Goal: Information Seeking & Learning: Learn about a topic

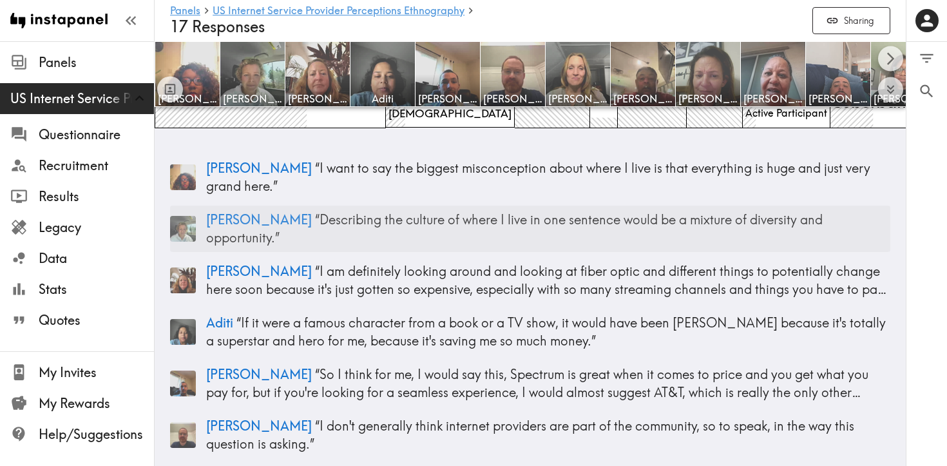
scroll to position [186, 0]
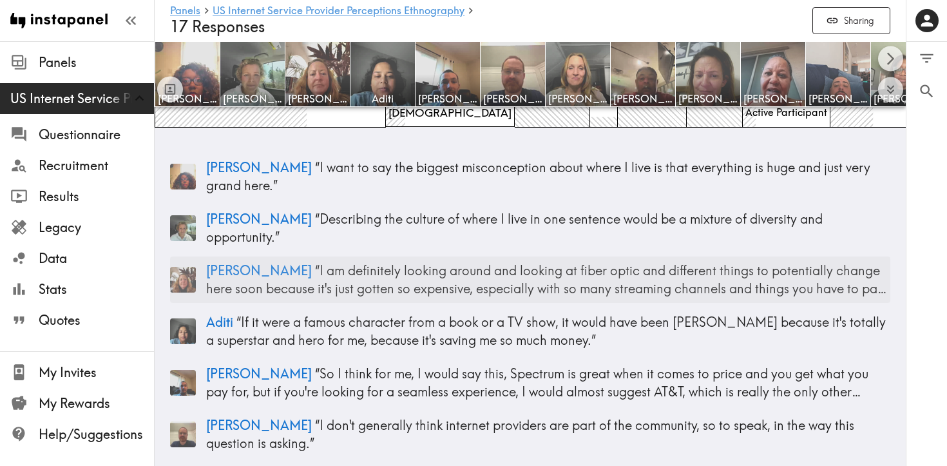
click at [187, 267] on img at bounding box center [183, 280] width 26 height 26
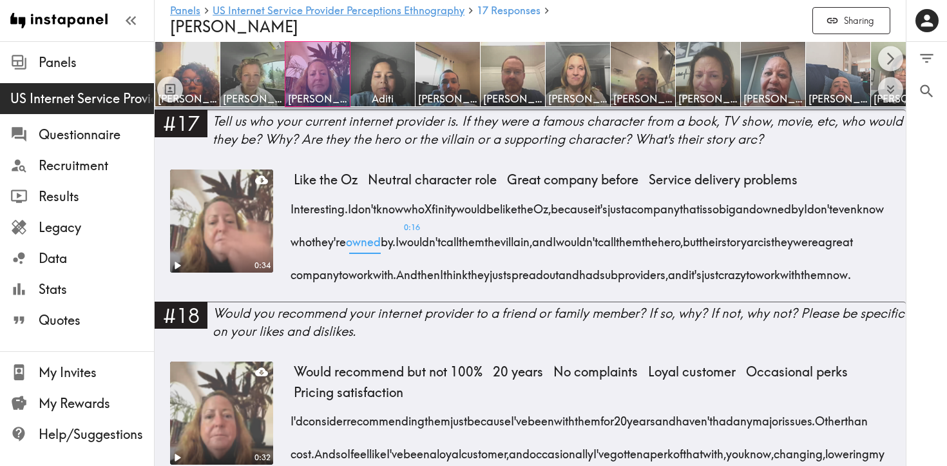
scroll to position [2200, 0]
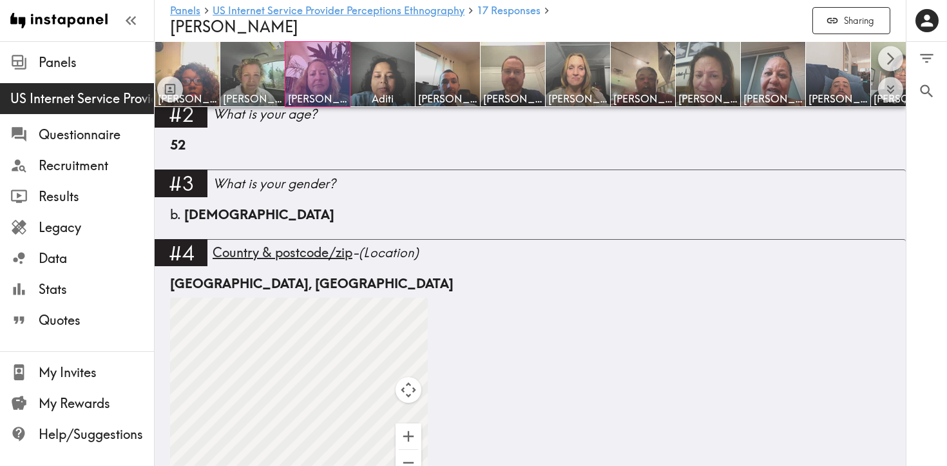
scroll to position [560, 0]
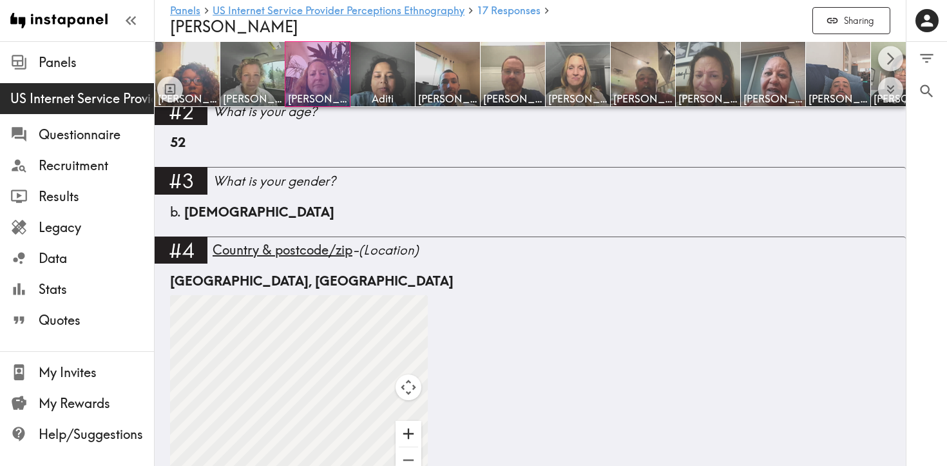
click at [412, 424] on button "Zoom in" at bounding box center [409, 434] width 26 height 26
drag, startPoint x: 308, startPoint y: 352, endPoint x: 415, endPoint y: 375, distance: 109.3
click at [415, 375] on div "To activate drag with keyboard, press Alt + Enter. Once in keyboard drag state,…" at bounding box center [299, 391] width 258 height 193
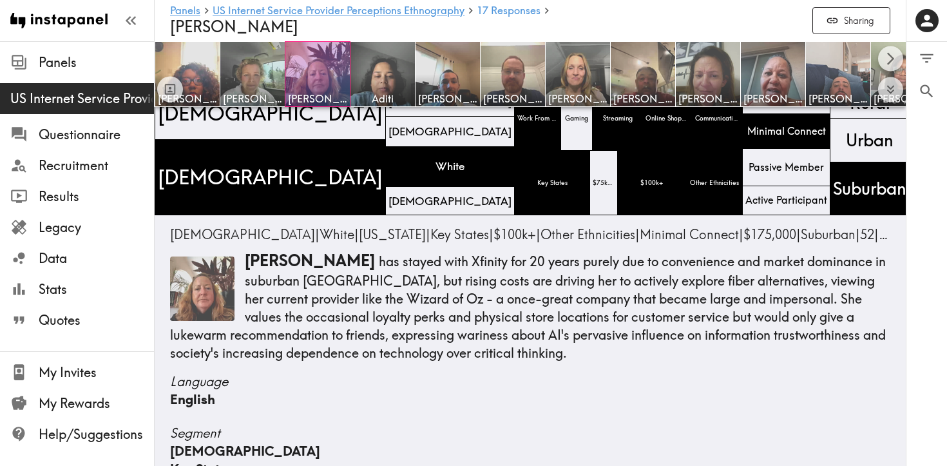
scroll to position [0, 0]
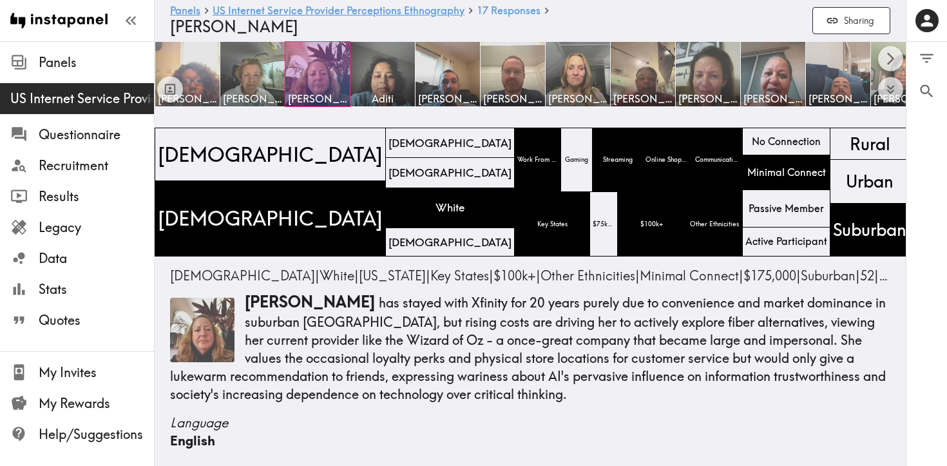
click at [194, 75] on img at bounding box center [188, 75] width 68 height 68
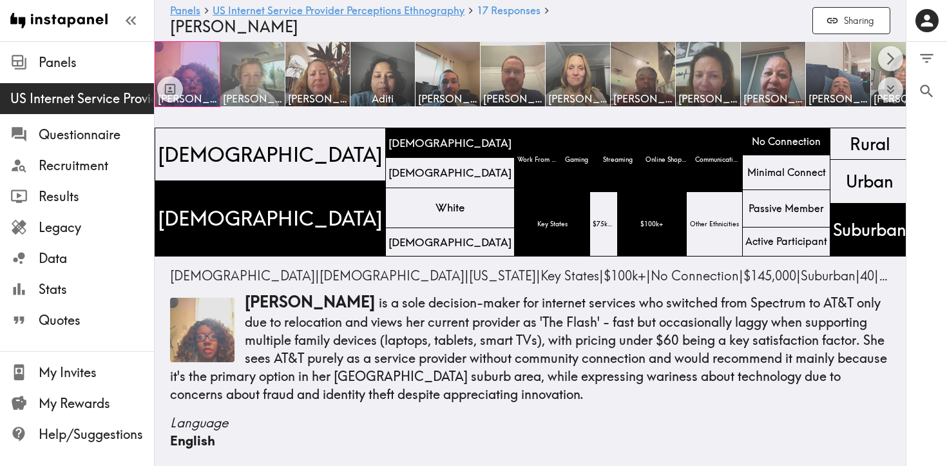
click at [254, 64] on img at bounding box center [253, 75] width 68 height 68
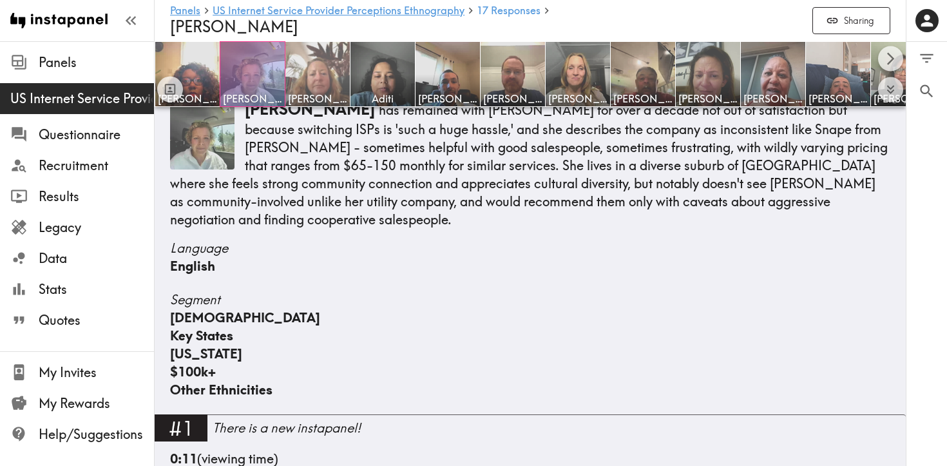
scroll to position [184, 0]
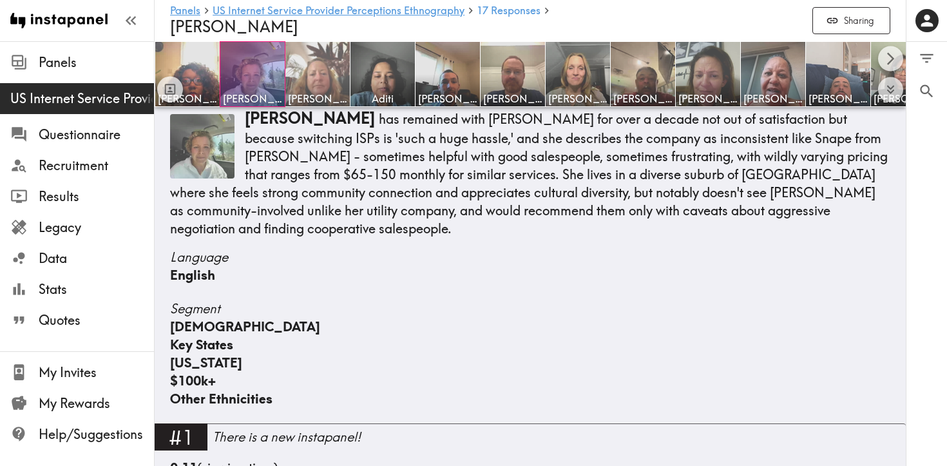
click at [312, 80] on img at bounding box center [318, 75] width 68 height 68
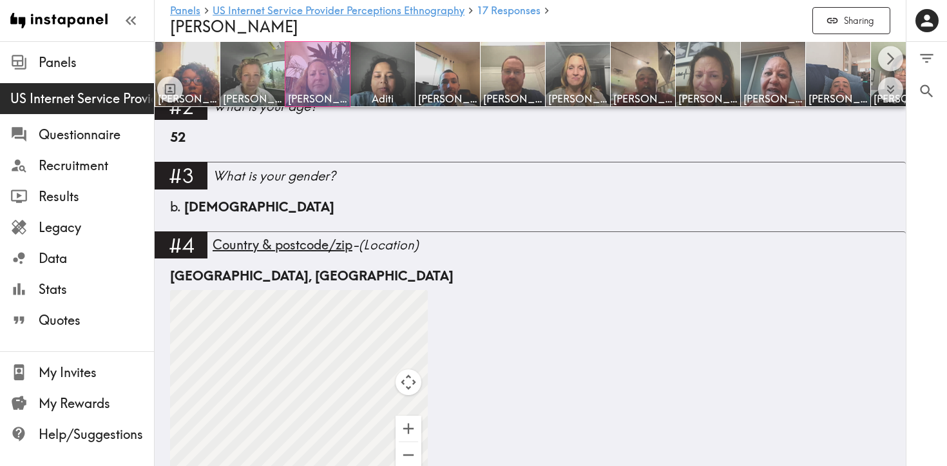
scroll to position [550, 0]
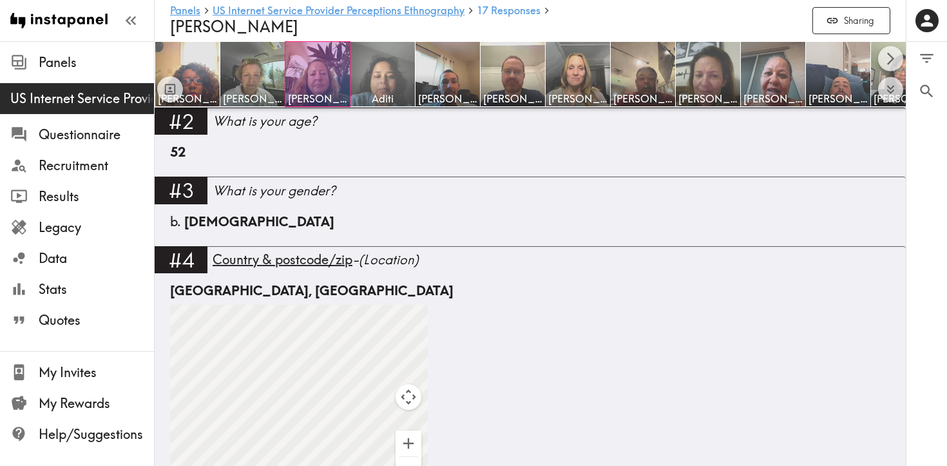
click at [390, 68] on img at bounding box center [383, 75] width 68 height 68
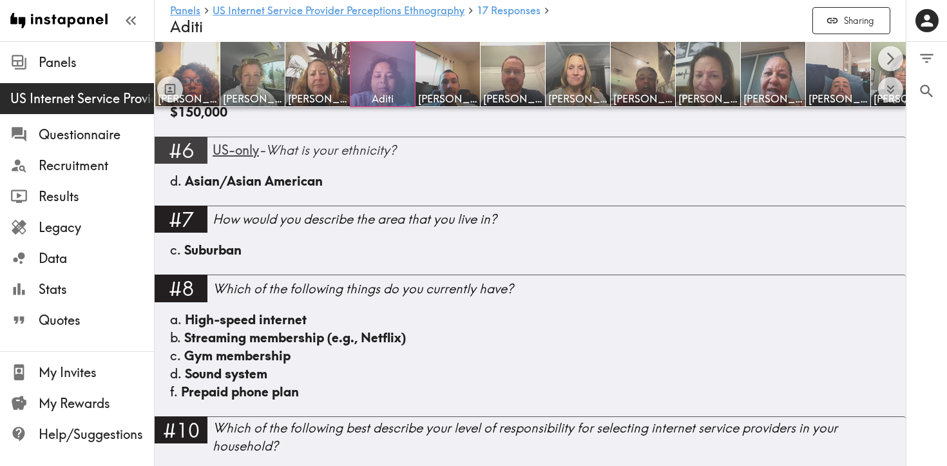
scroll to position [1005, 0]
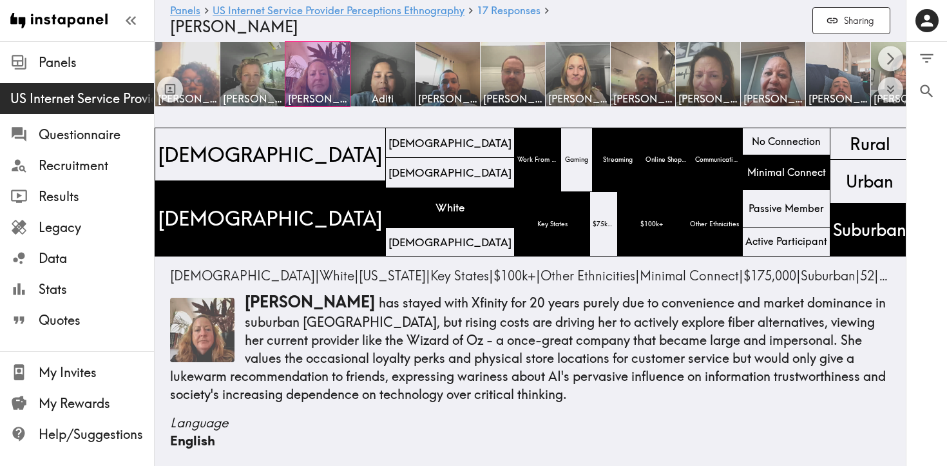
click at [191, 57] on img at bounding box center [188, 75] width 68 height 68
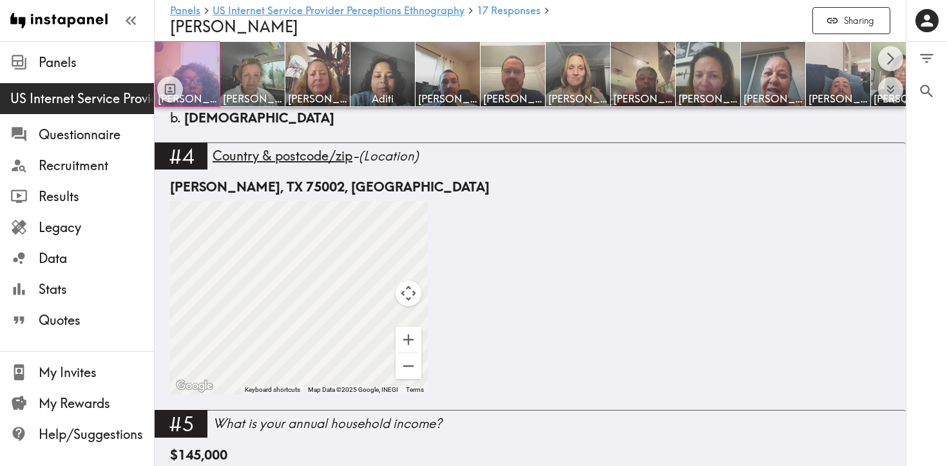
scroll to position [651, 0]
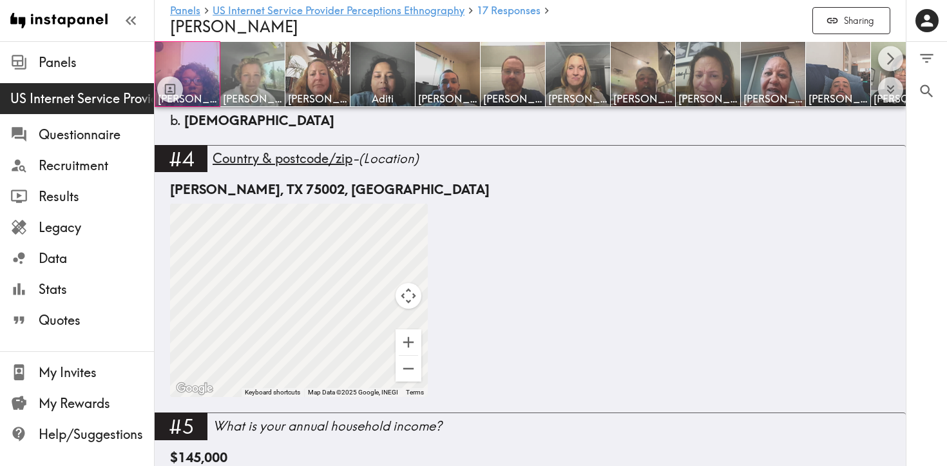
click at [260, 72] on img at bounding box center [253, 75] width 68 height 68
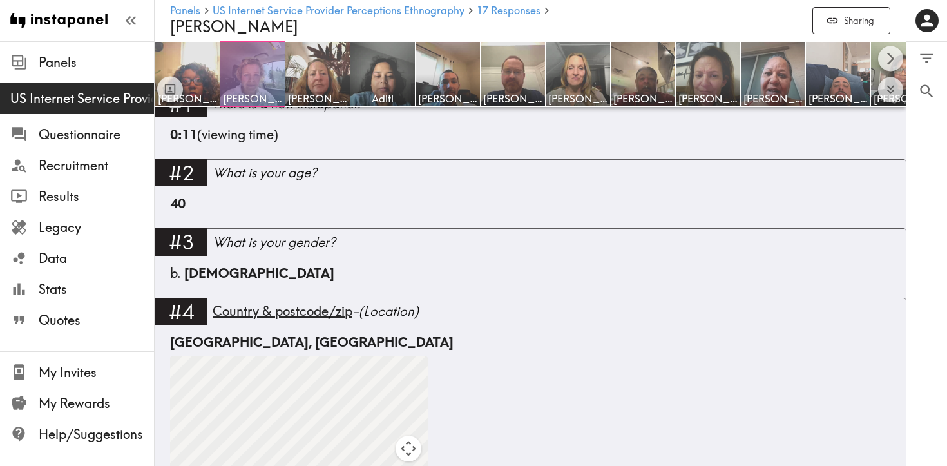
scroll to position [523, 0]
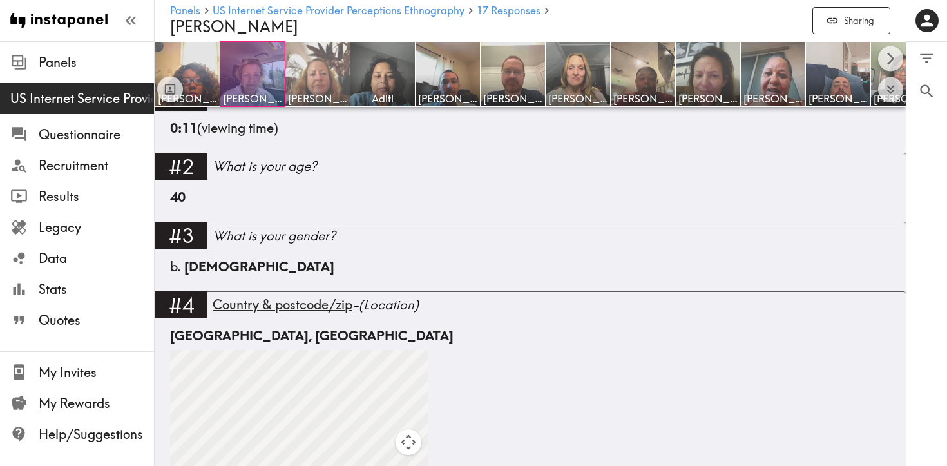
click at [318, 64] on img at bounding box center [318, 75] width 68 height 68
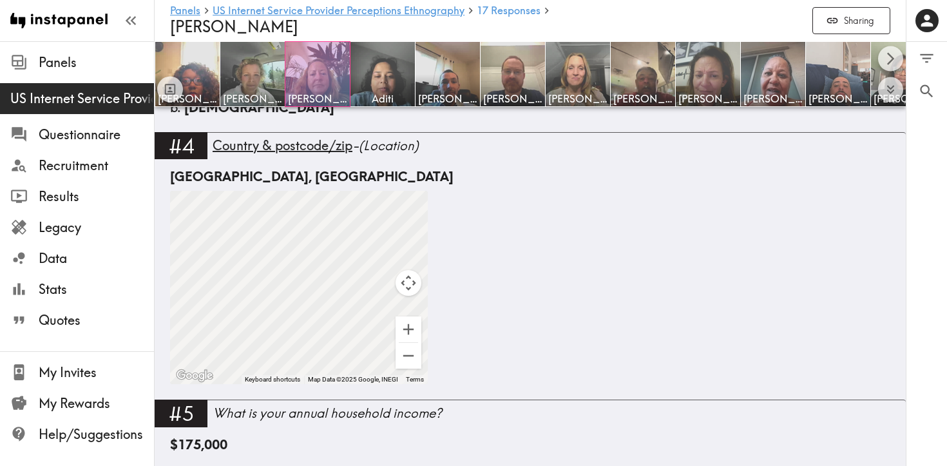
scroll to position [669, 0]
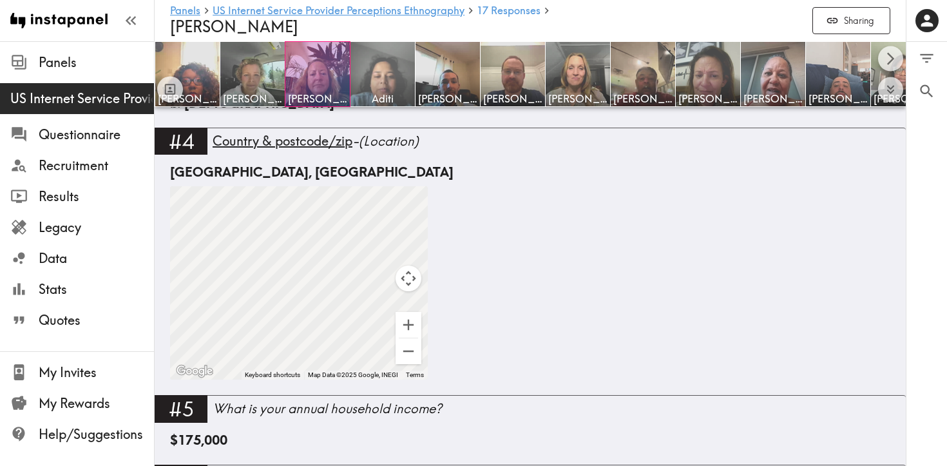
click at [383, 56] on img at bounding box center [383, 75] width 68 height 68
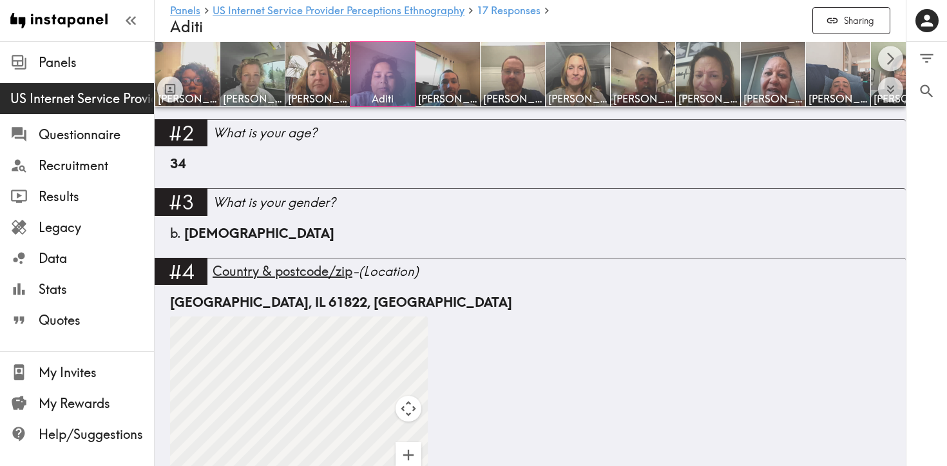
scroll to position [540, 0]
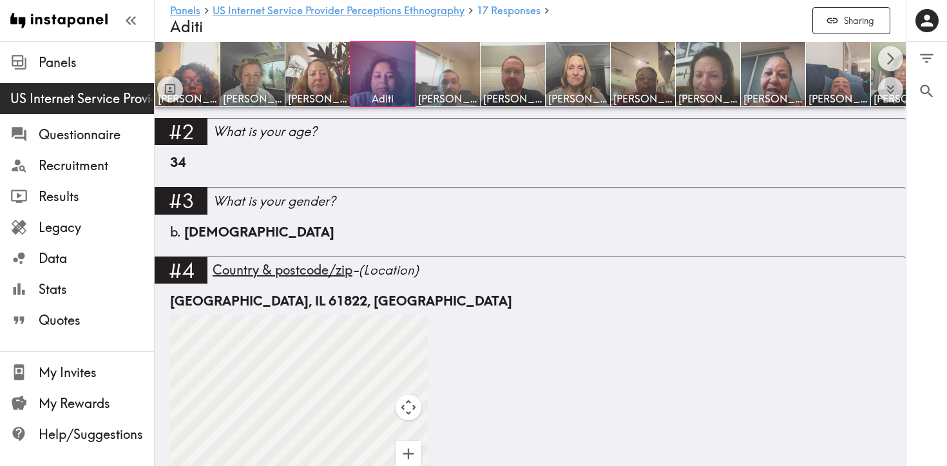
click at [446, 75] on img at bounding box center [448, 75] width 68 height 68
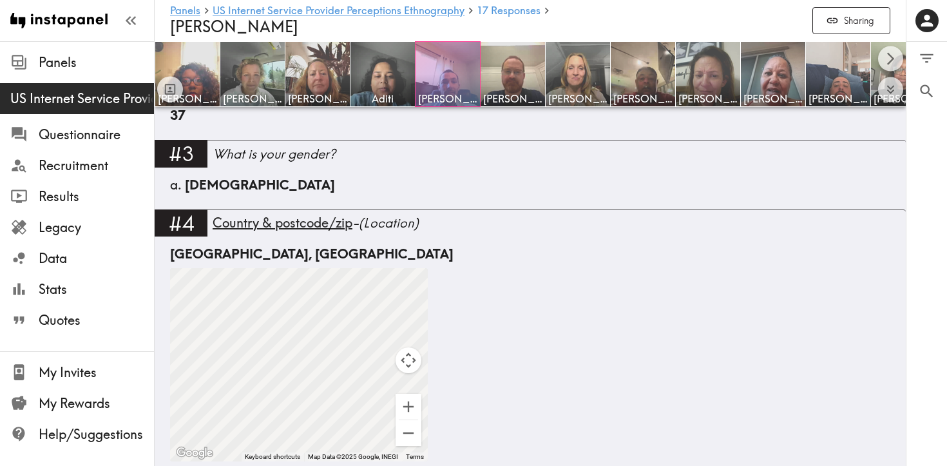
scroll to position [588, 0]
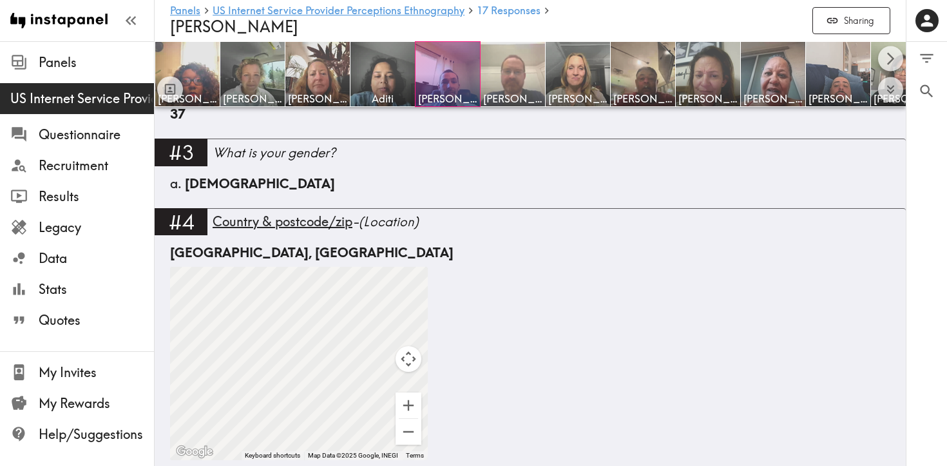
click at [531, 85] on img at bounding box center [513, 75] width 68 height 68
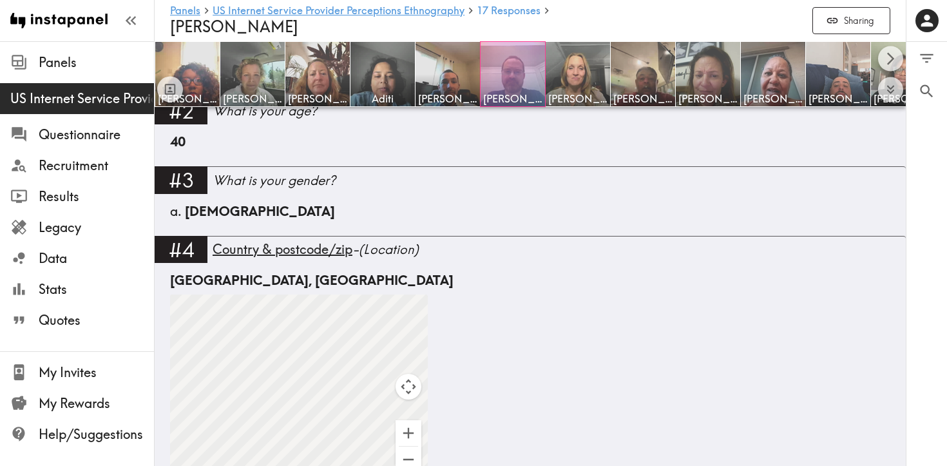
scroll to position [564, 0]
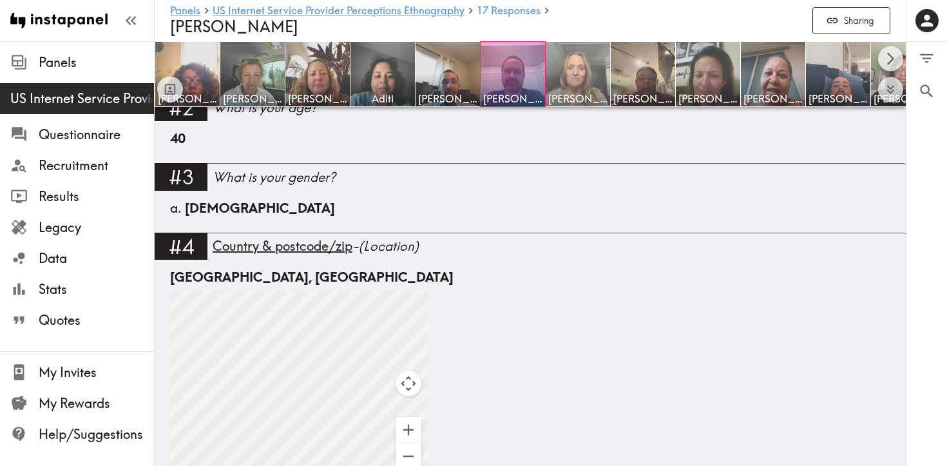
click at [582, 57] on img at bounding box center [578, 75] width 68 height 68
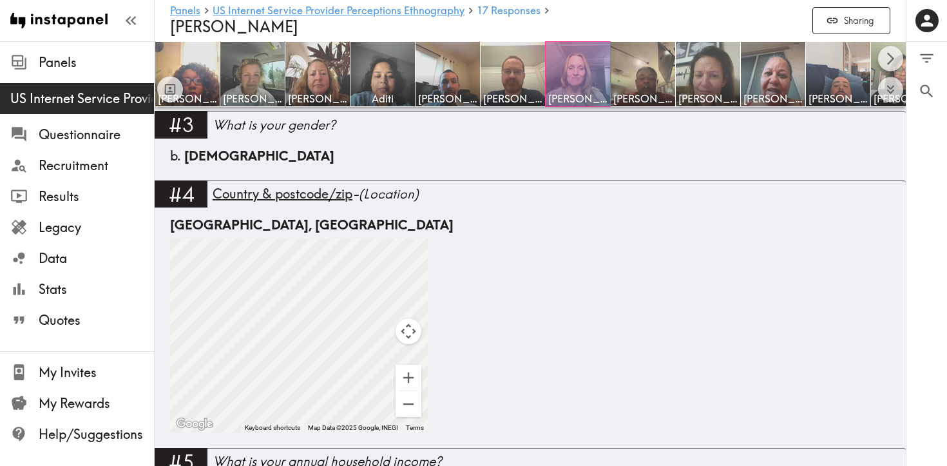
scroll to position [600, 0]
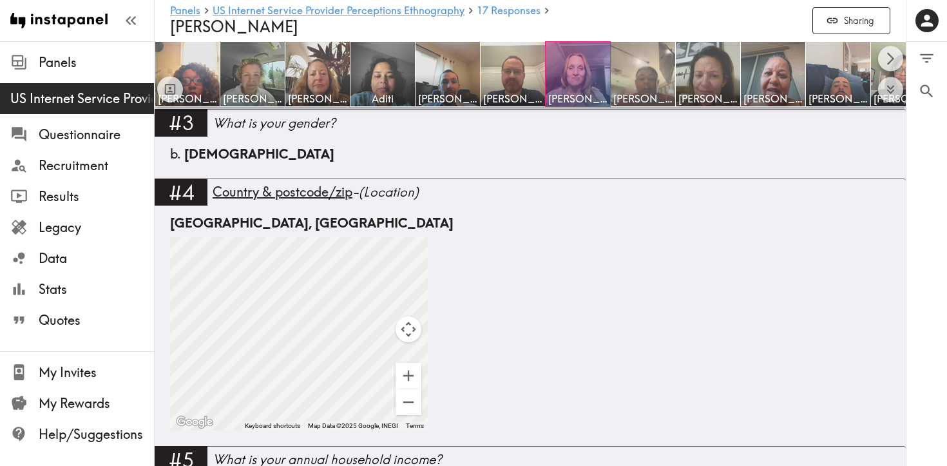
click at [646, 86] on img at bounding box center [643, 75] width 68 height 68
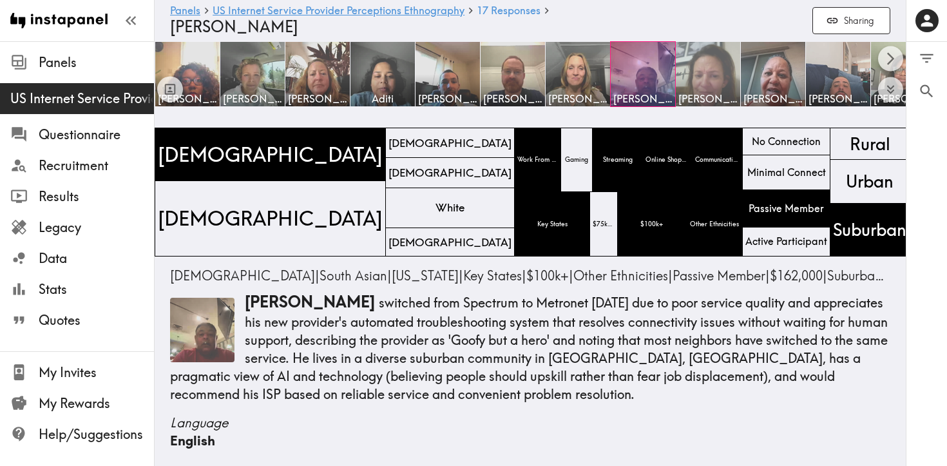
click at [701, 73] on img at bounding box center [708, 75] width 68 height 68
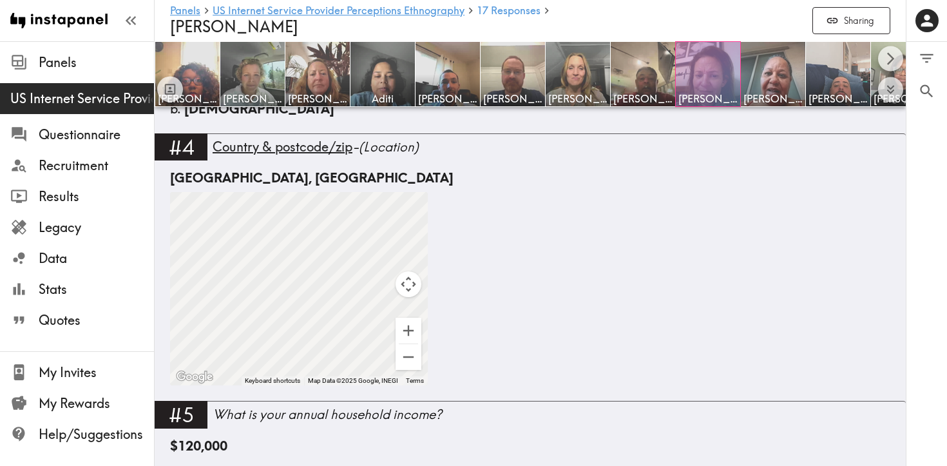
scroll to position [665, 0]
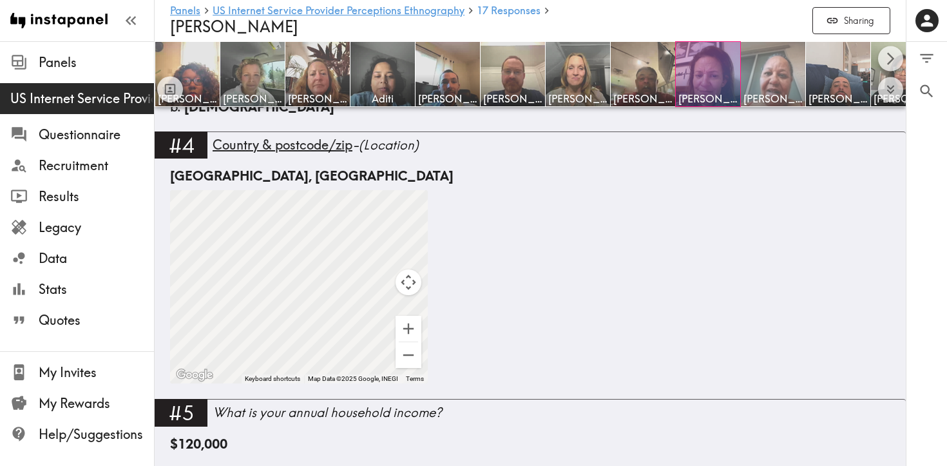
click at [774, 58] on img at bounding box center [773, 75] width 68 height 68
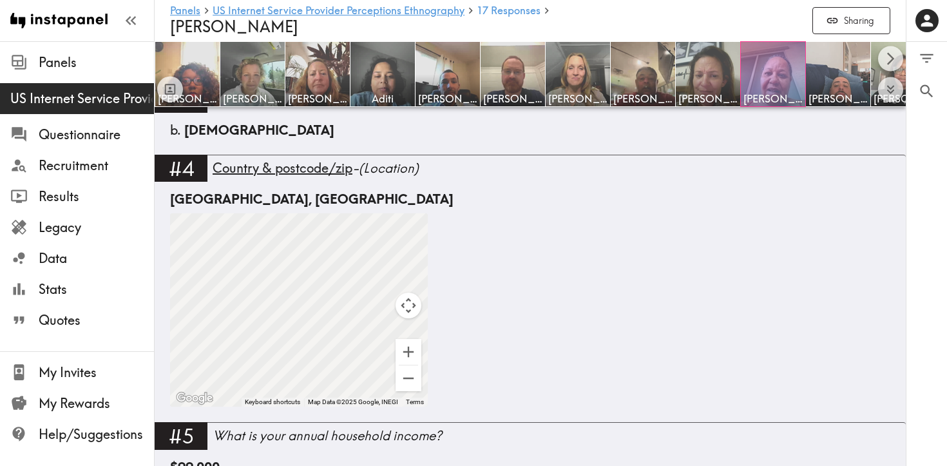
scroll to position [643, 0]
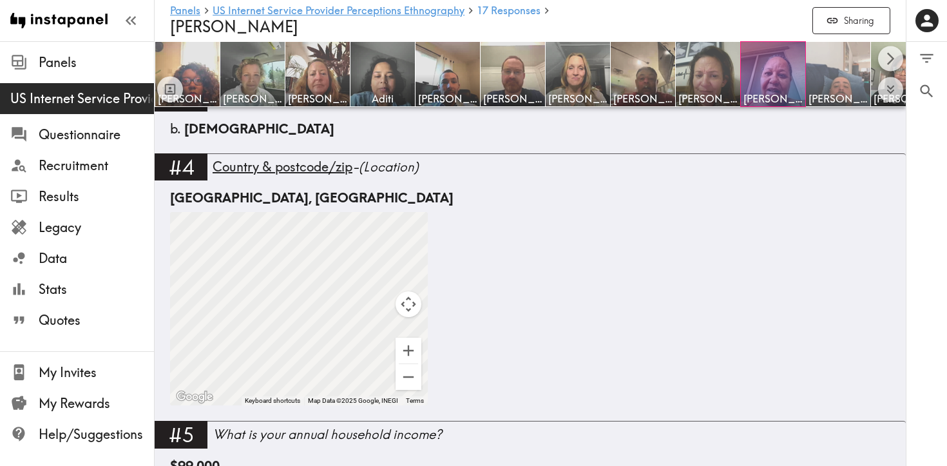
click at [847, 64] on img at bounding box center [839, 75] width 68 height 68
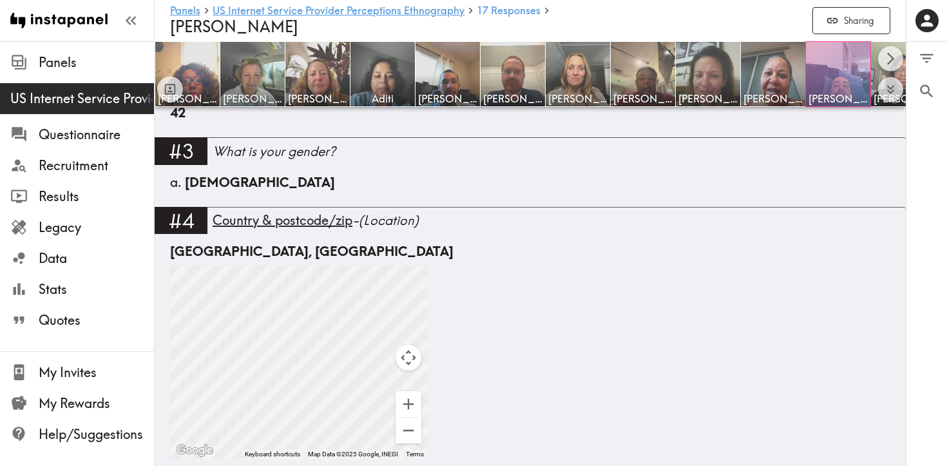
scroll to position [591, 0]
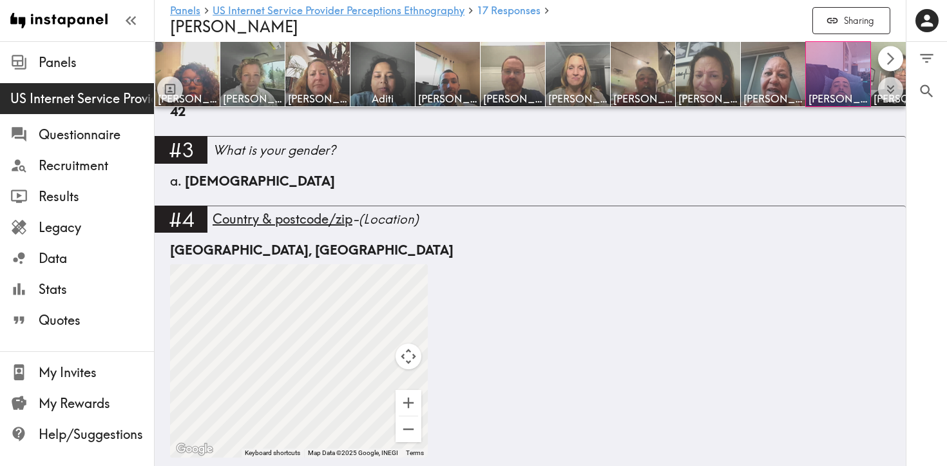
click at [886, 59] on icon "Scroll right" at bounding box center [890, 59] width 15 height 15
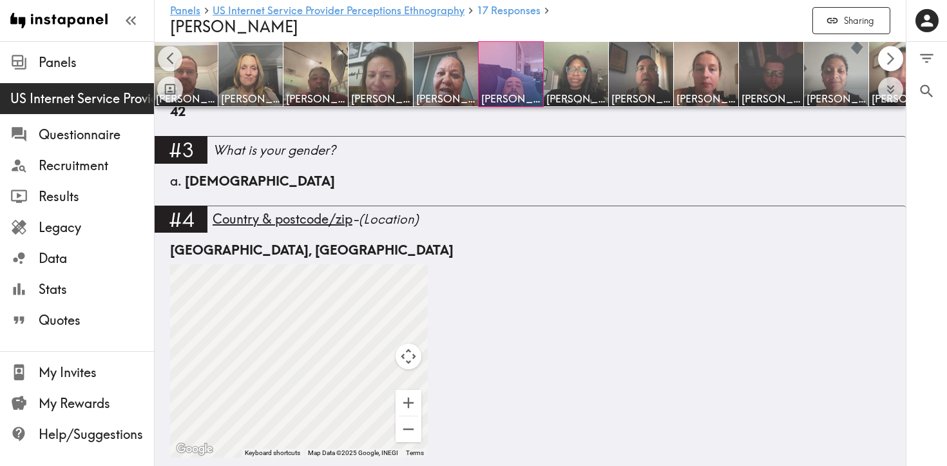
scroll to position [0, 356]
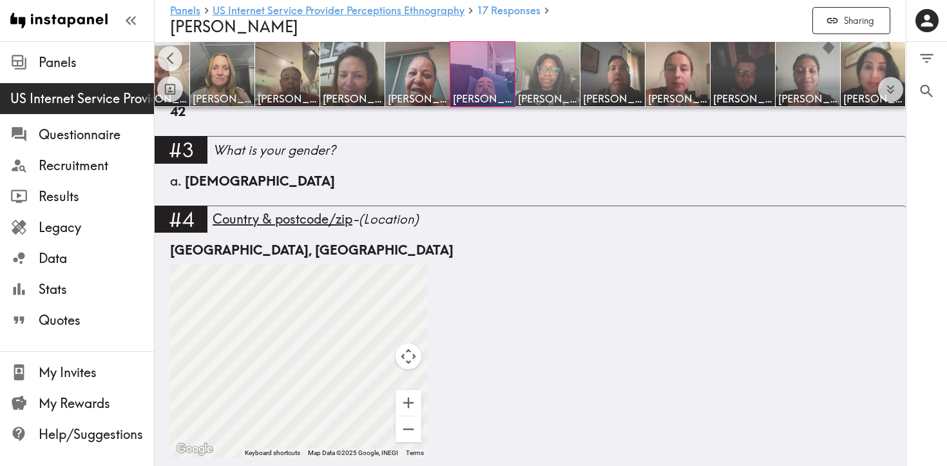
click at [539, 55] on img at bounding box center [548, 75] width 68 height 68
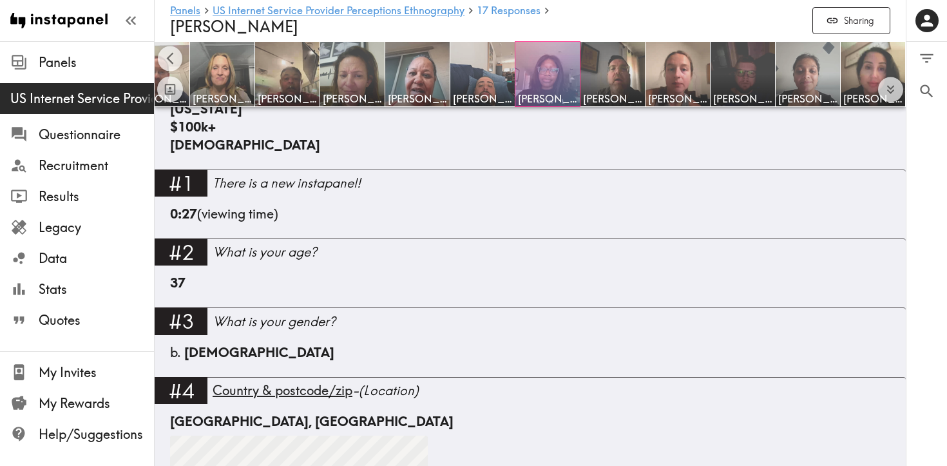
scroll to position [464, 0]
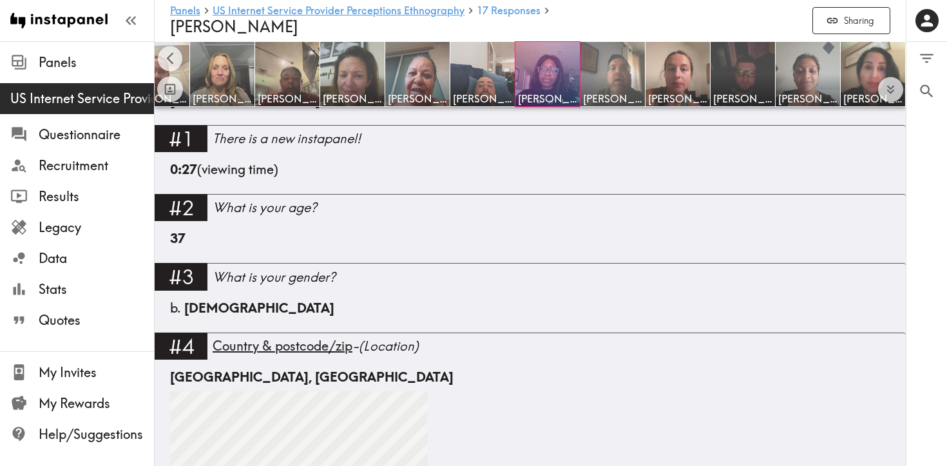
click at [617, 70] on img at bounding box center [613, 75] width 68 height 68
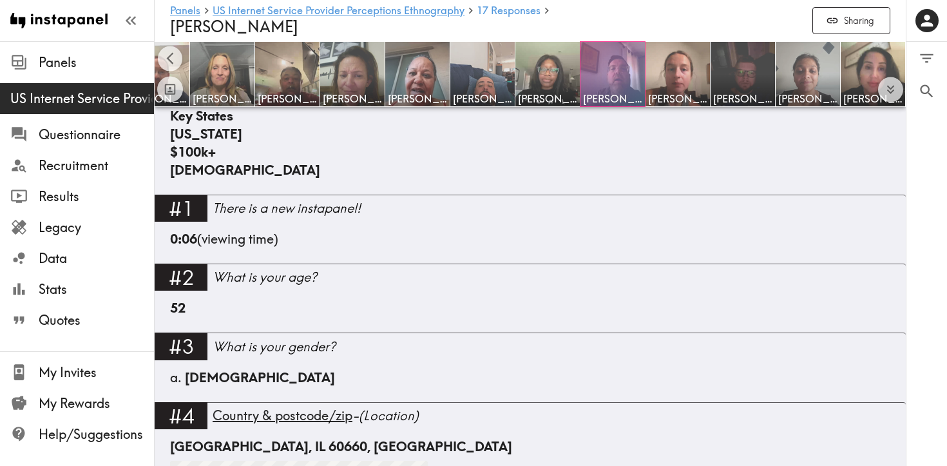
scroll to position [412, 0]
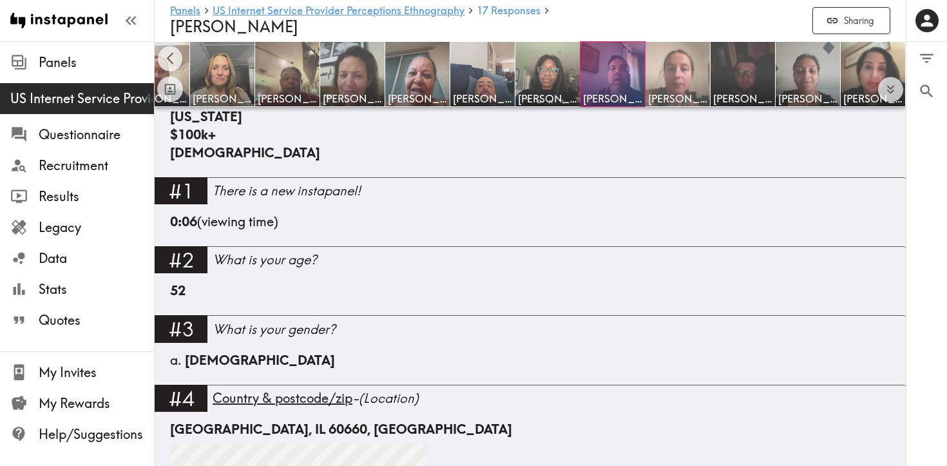
click at [692, 61] on img at bounding box center [678, 75] width 68 height 68
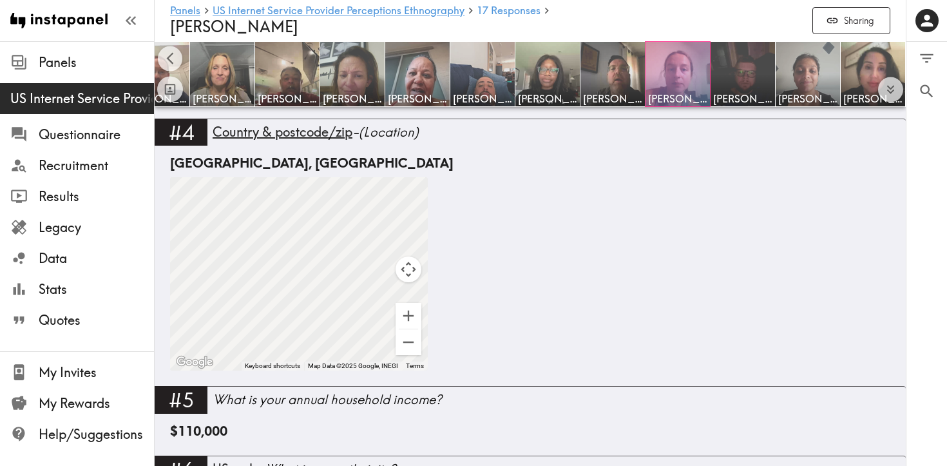
scroll to position [676, 0]
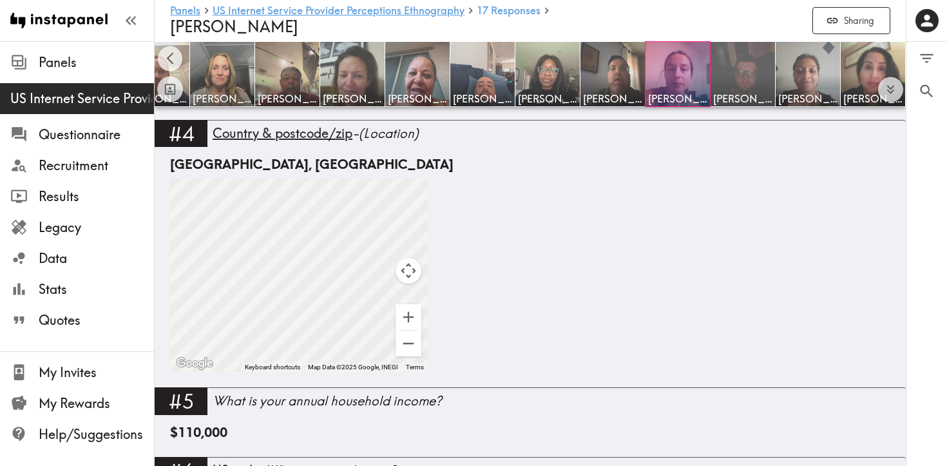
click at [741, 64] on img at bounding box center [743, 75] width 68 height 68
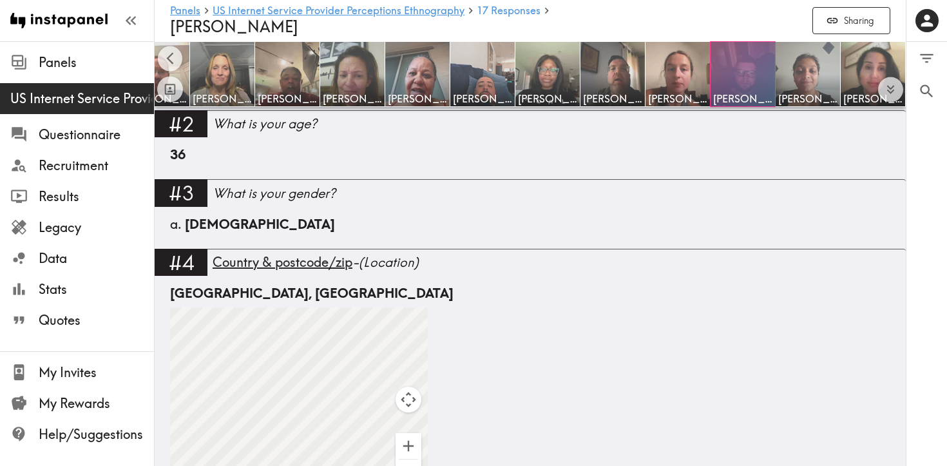
scroll to position [551, 0]
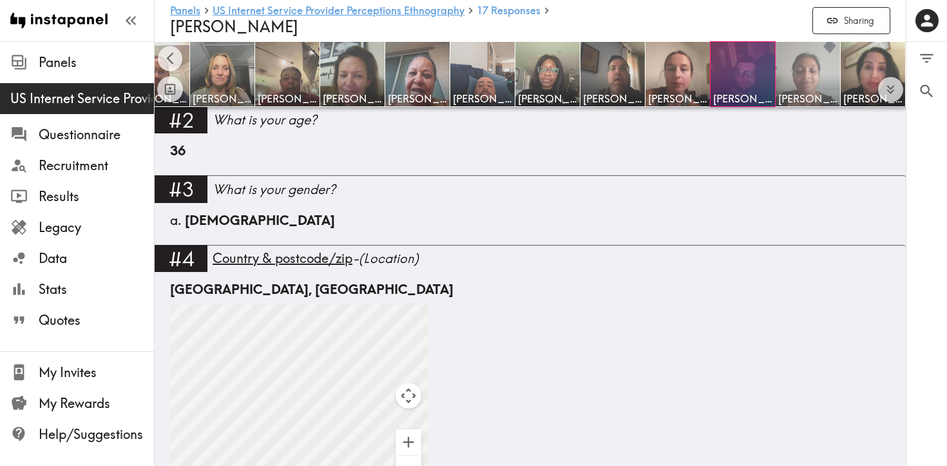
click at [789, 82] on img at bounding box center [808, 75] width 68 height 68
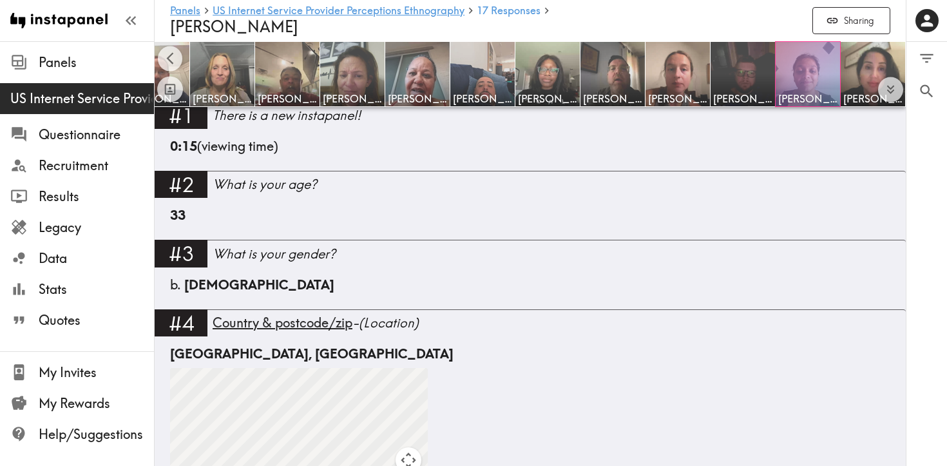
scroll to position [488, 0]
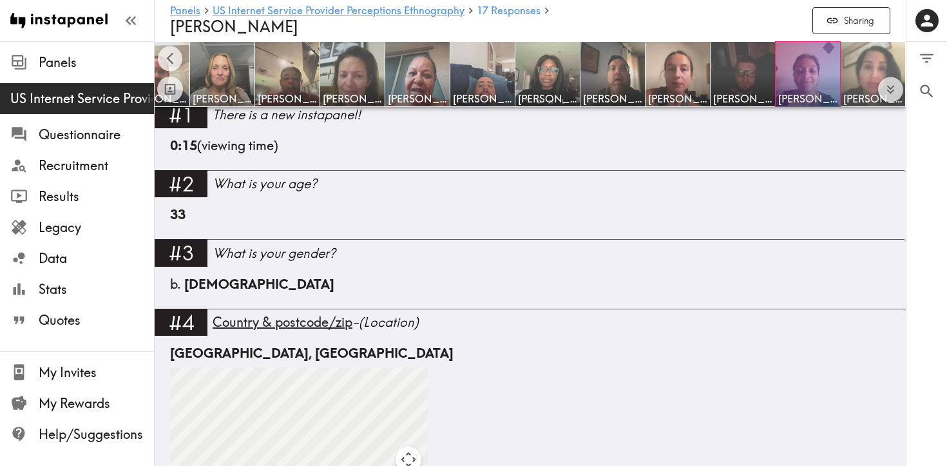
click at [853, 69] on img at bounding box center [873, 75] width 68 height 68
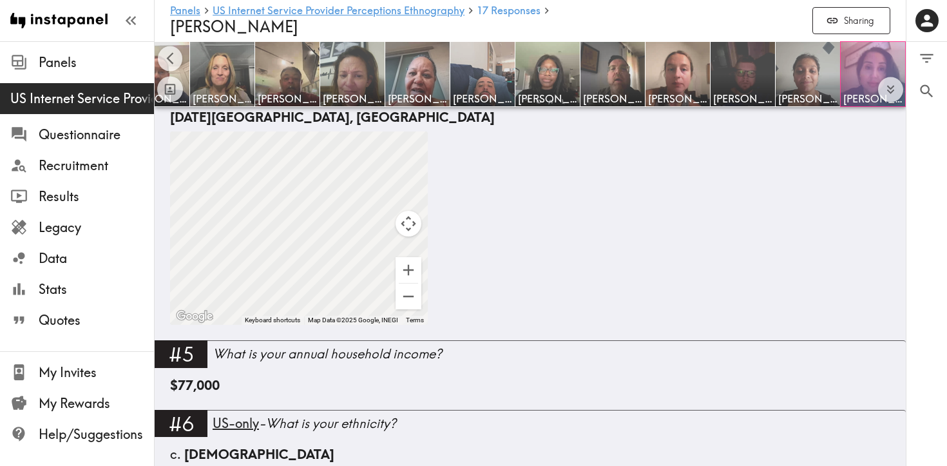
scroll to position [709, 0]
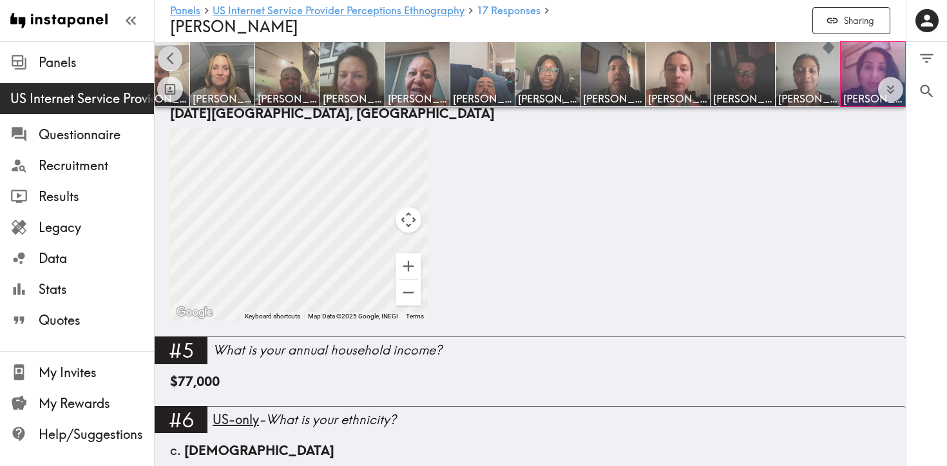
click at [170, 55] on icon "Scroll left" at bounding box center [169, 58] width 7 height 12
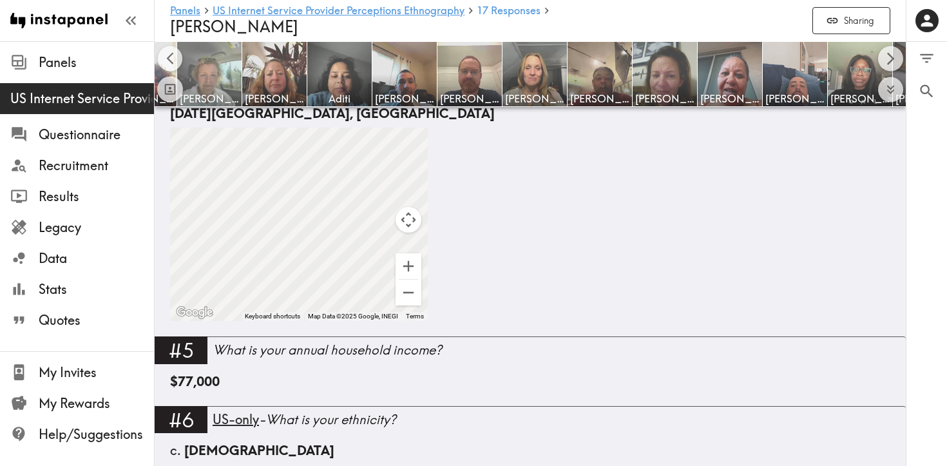
scroll to position [0, 0]
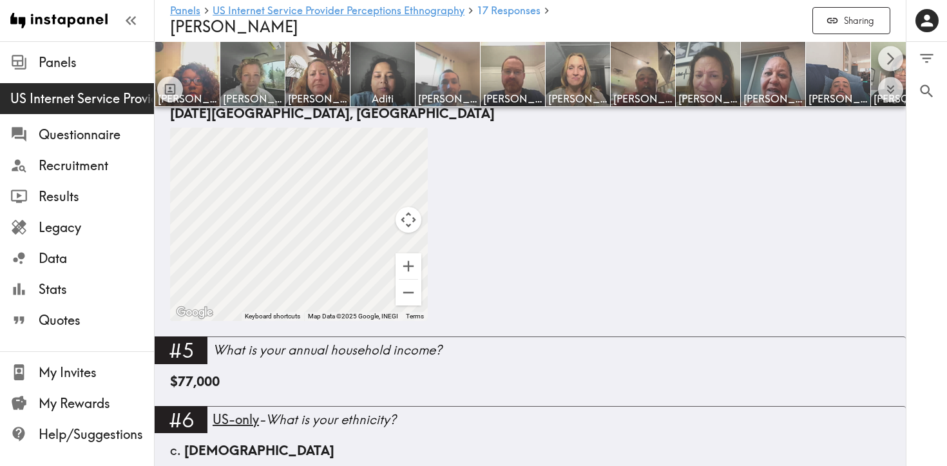
click at [453, 71] on img at bounding box center [448, 75] width 68 height 68
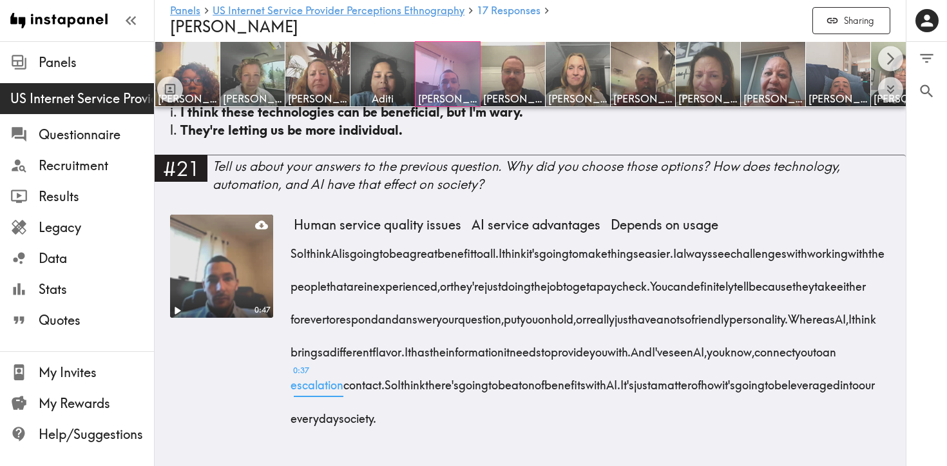
scroll to position [3387, 0]
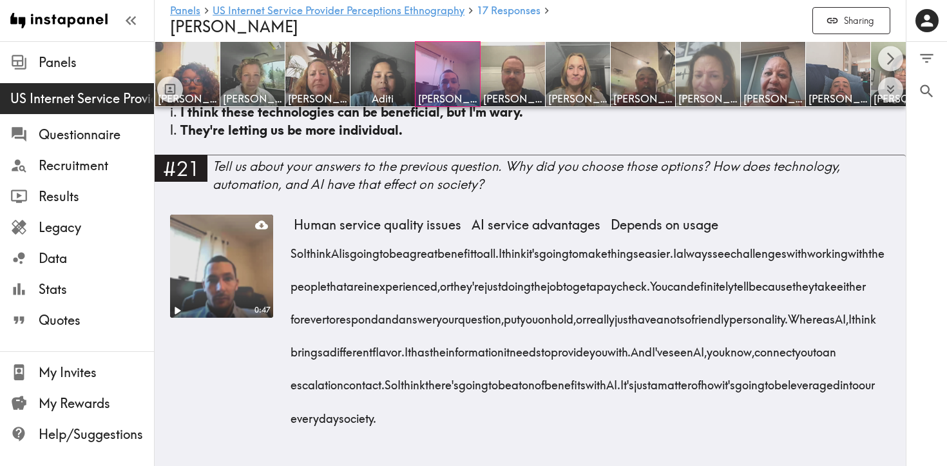
click at [682, 75] on img at bounding box center [708, 75] width 68 height 68
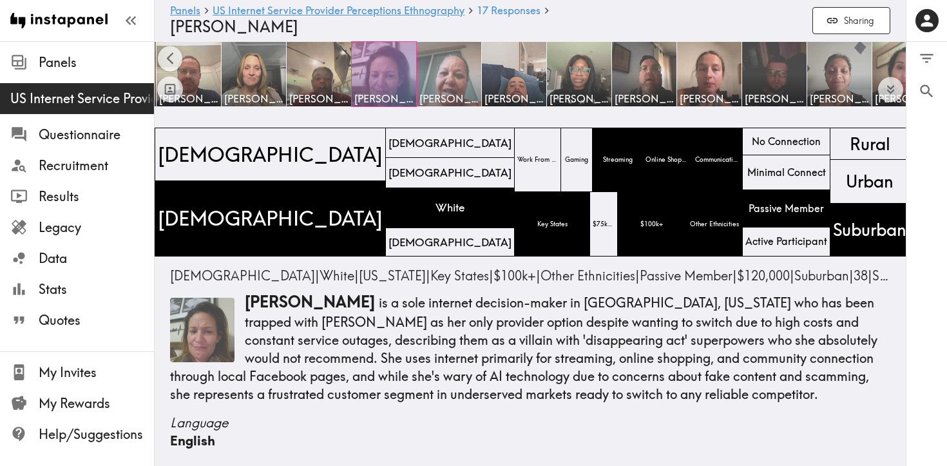
scroll to position [0, 356]
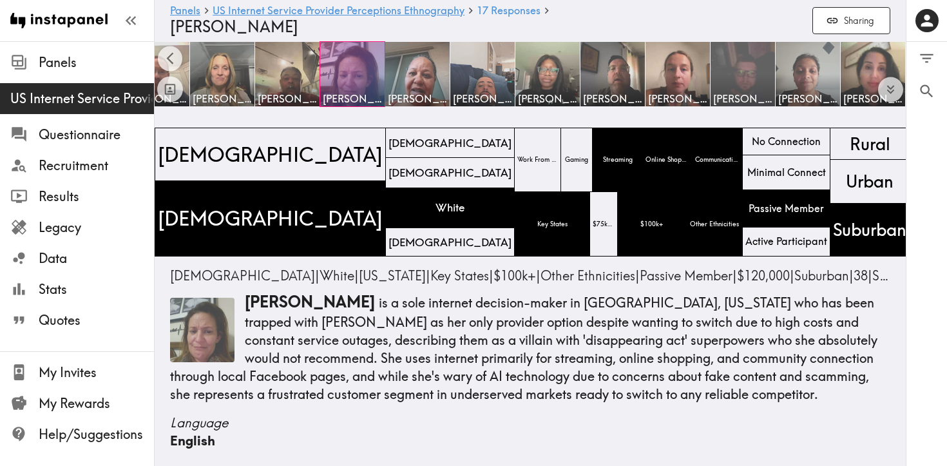
click at [738, 61] on img at bounding box center [743, 75] width 68 height 68
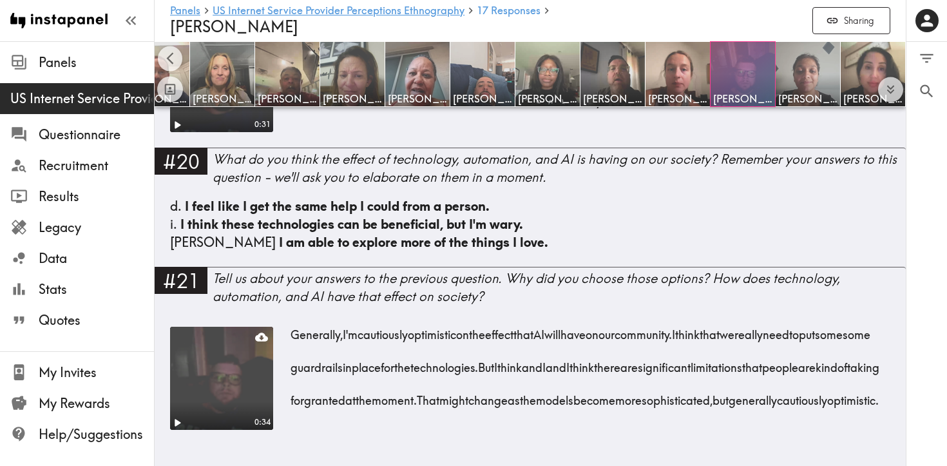
scroll to position [2816, 0]
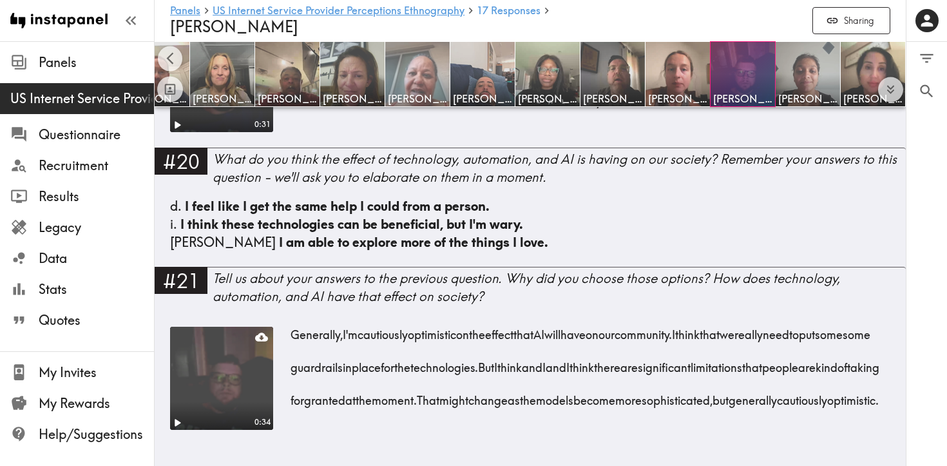
click at [426, 74] on img at bounding box center [418, 75] width 68 height 68
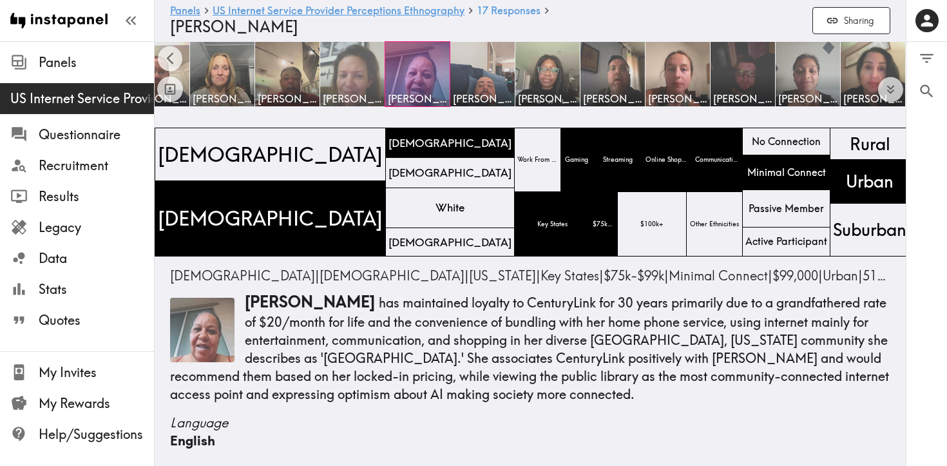
click at [359, 73] on img at bounding box center [353, 75] width 68 height 68
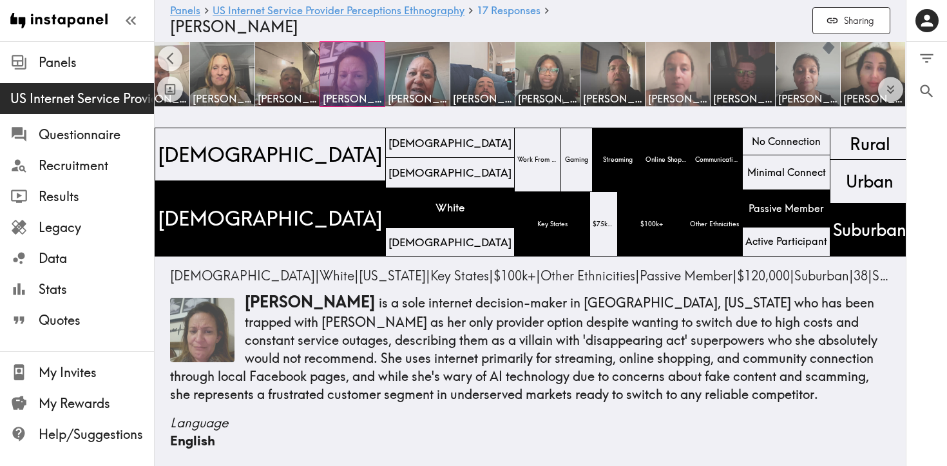
click at [656, 73] on img at bounding box center [678, 75] width 68 height 68
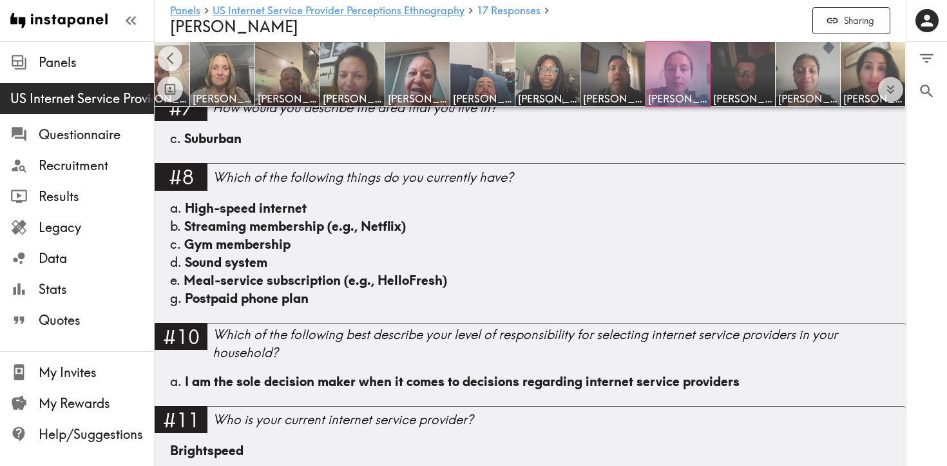
scroll to position [1090, 0]
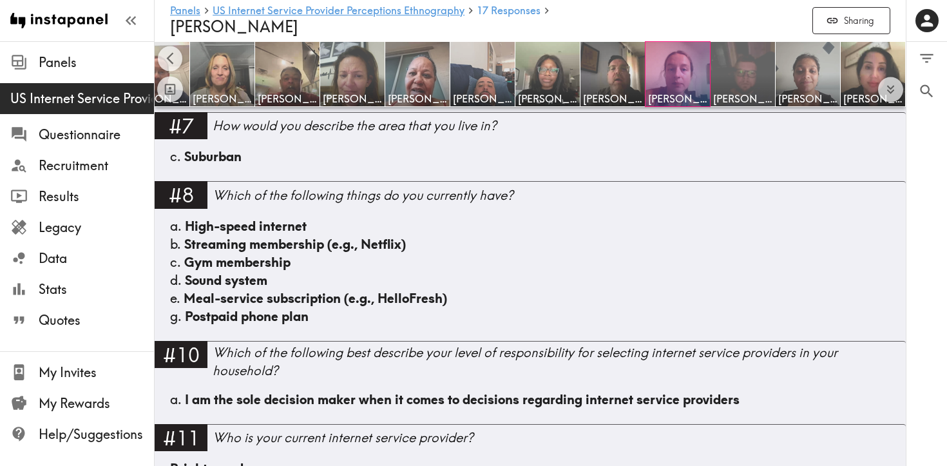
click at [748, 77] on img at bounding box center [743, 75] width 68 height 68
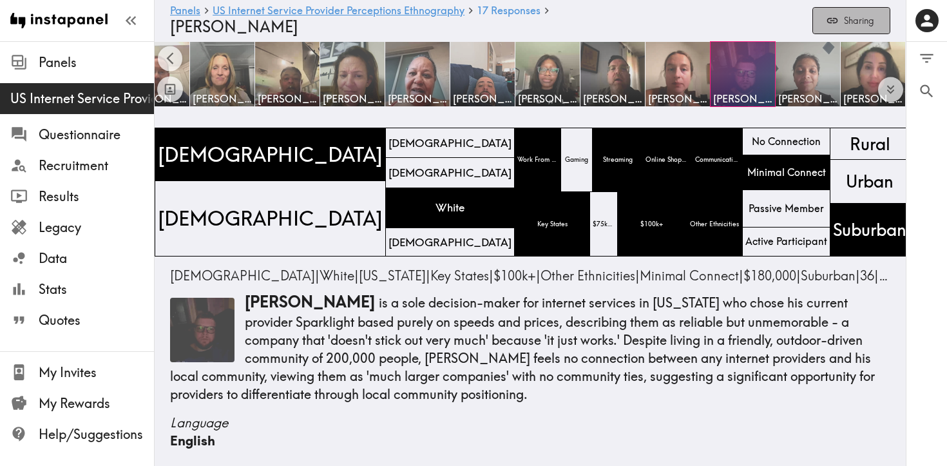
click at [863, 24] on button "Sharing" at bounding box center [851, 21] width 78 height 28
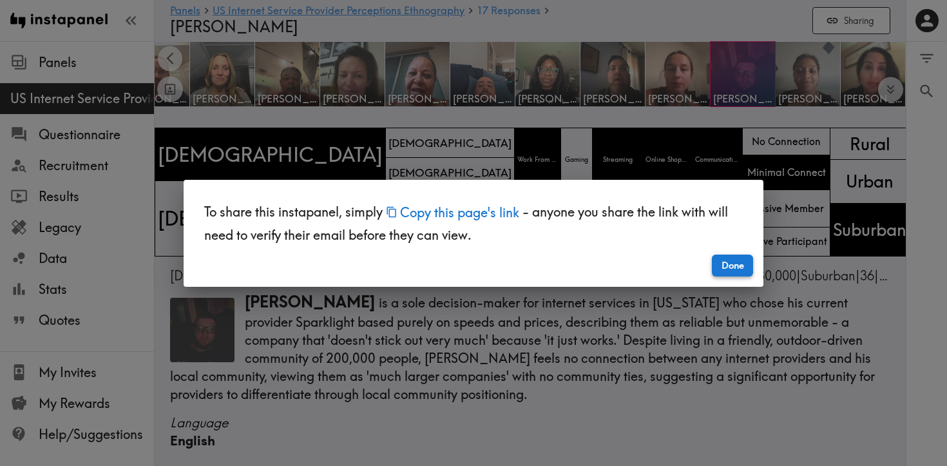
click at [734, 262] on button "Done" at bounding box center [732, 265] width 41 height 22
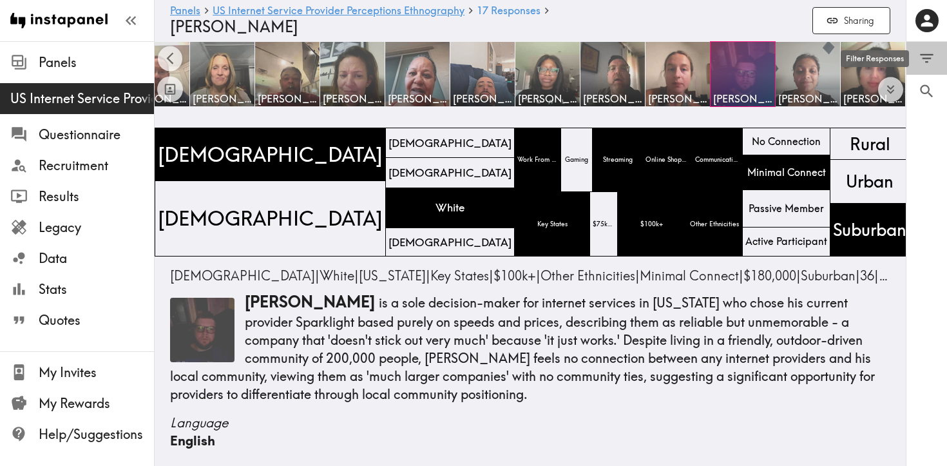
click at [930, 61] on icon "Filter Responses" at bounding box center [926, 58] width 17 height 17
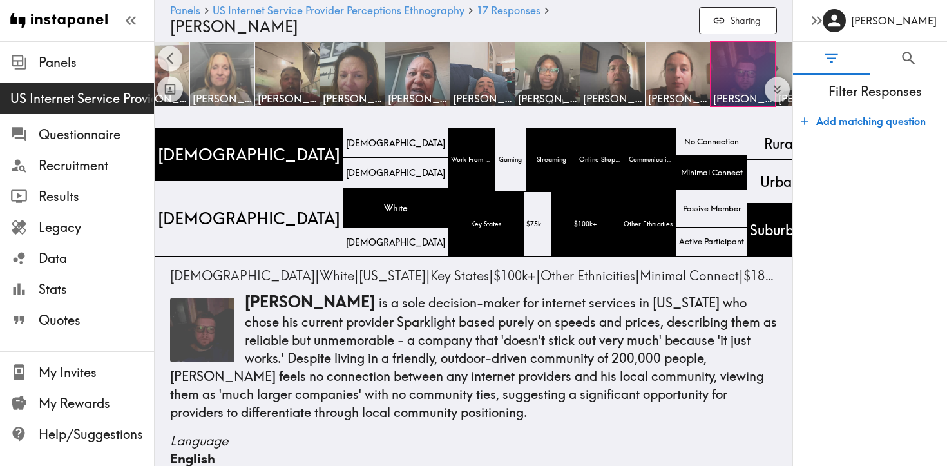
drag, startPoint x: 459, startPoint y: 424, endPoint x: 192, endPoint y: 106, distance: 415.7
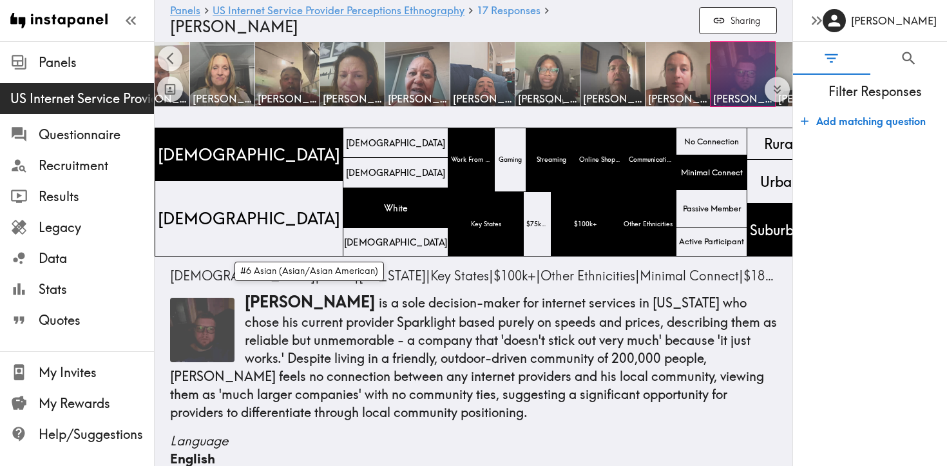
copy main "[PERSON_NAME] [PERSON_NAME] [PERSON_NAME] [PERSON_NAME] [PERSON_NAME] [PERSON_N…"
click at [823, 407] on form "Add matching question" at bounding box center [870, 282] width 154 height 358
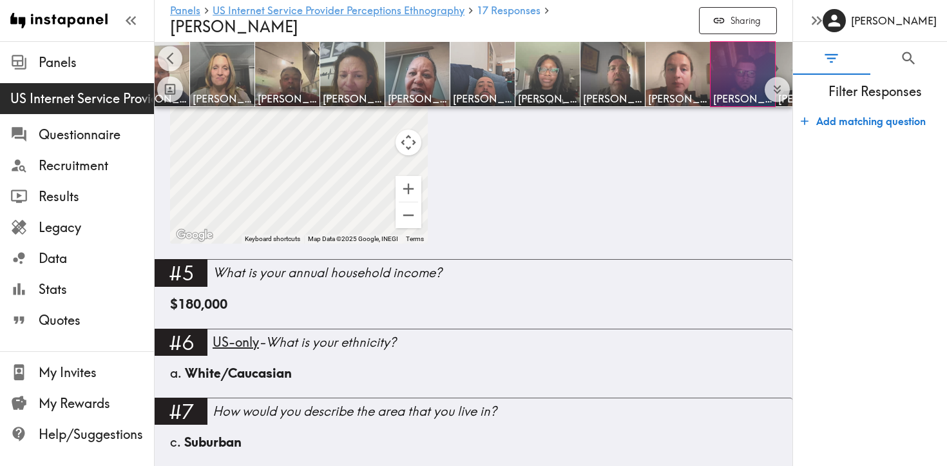
scroll to position [831, 0]
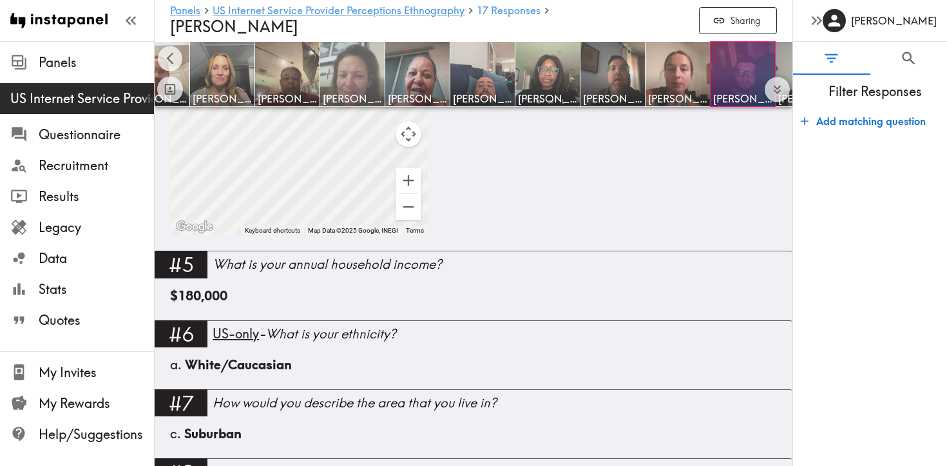
click at [343, 77] on img at bounding box center [353, 75] width 68 height 68
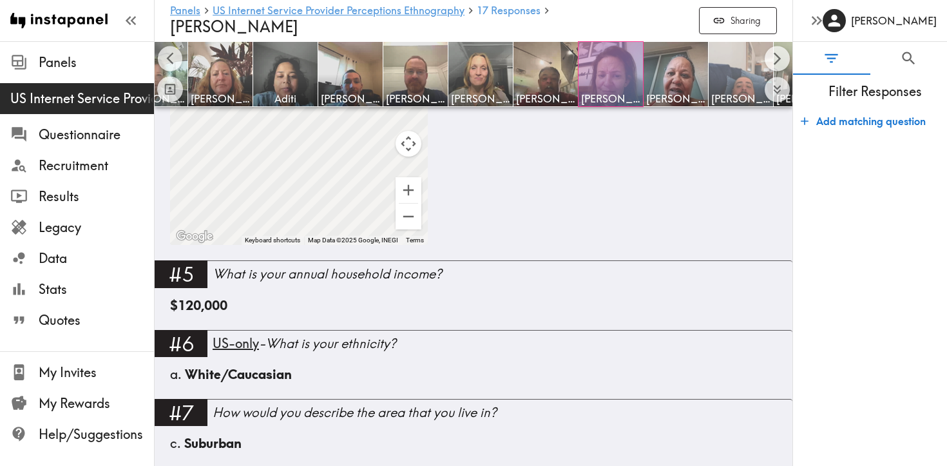
scroll to position [0, 96]
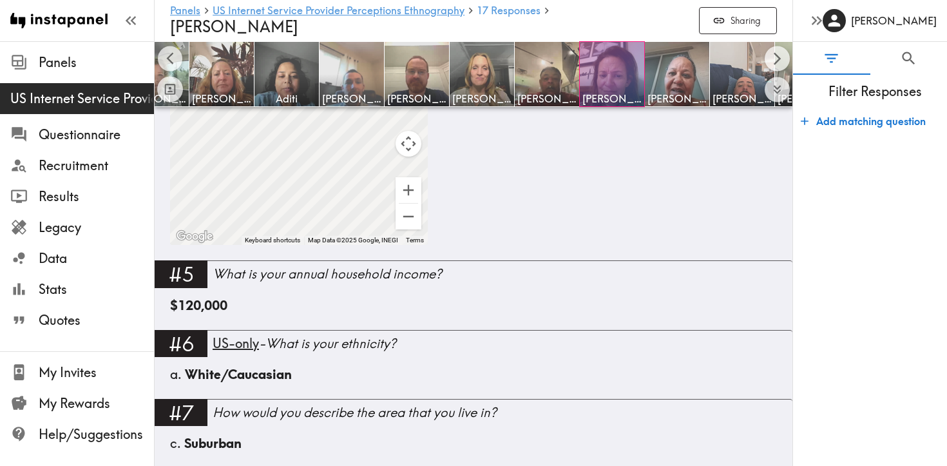
click at [359, 77] on img at bounding box center [352, 75] width 68 height 68
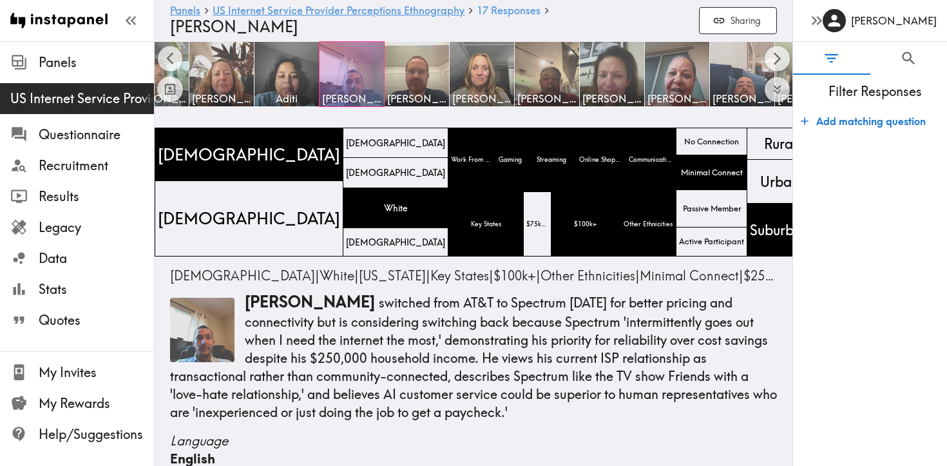
click at [352, 69] on div at bounding box center [351, 74] width 64 height 64
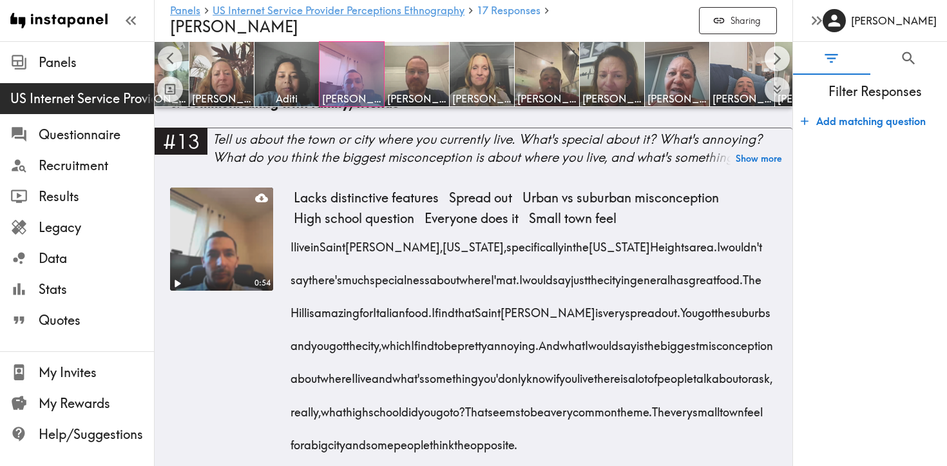
scroll to position [1602, 0]
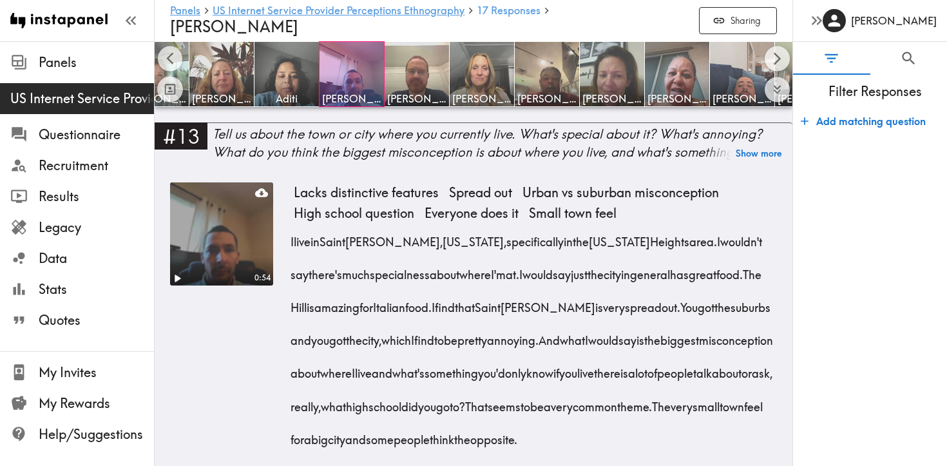
click at [197, 268] on video at bounding box center [221, 234] width 108 height 108
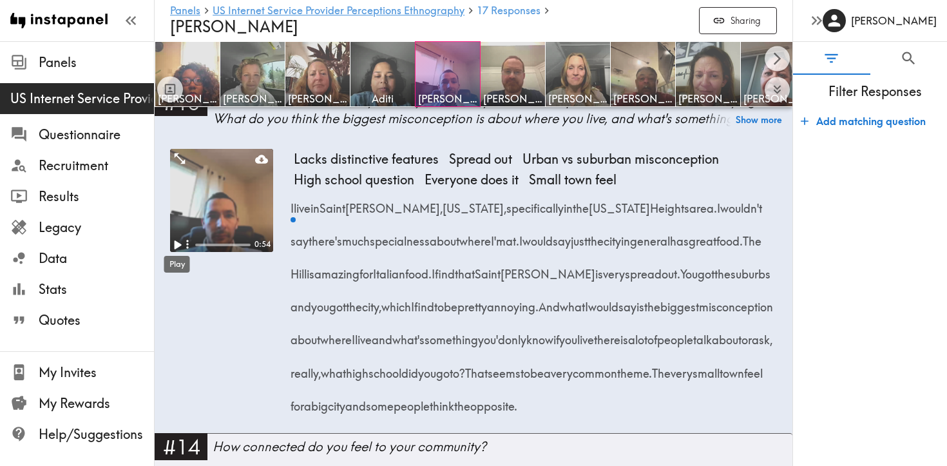
click at [178, 245] on icon "Play" at bounding box center [178, 244] width 7 height 9
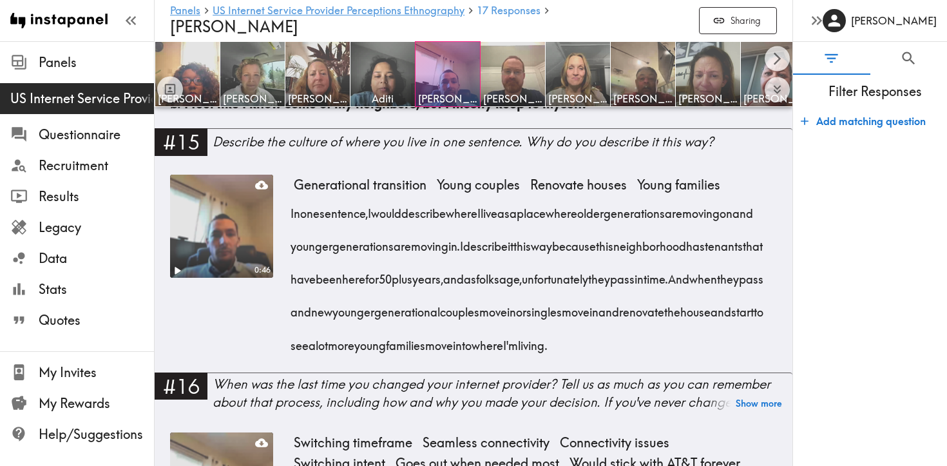
scroll to position [2015, 0]
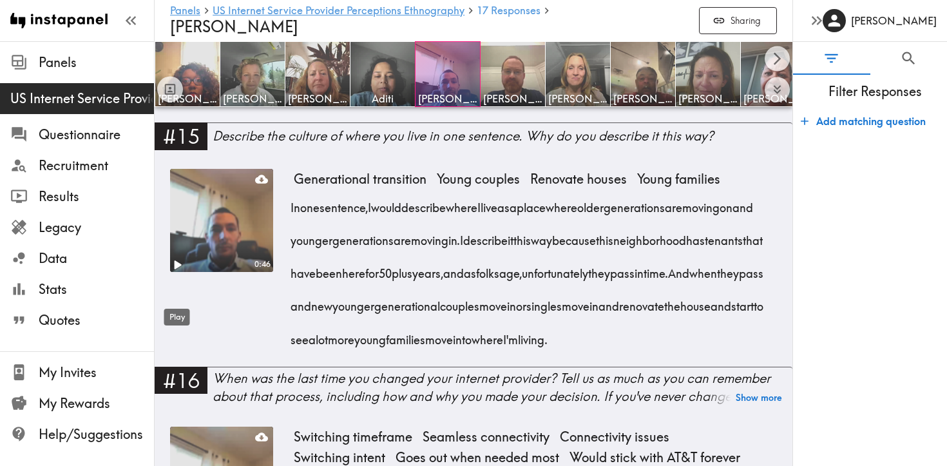
click at [180, 269] on icon "Play" at bounding box center [178, 264] width 7 height 9
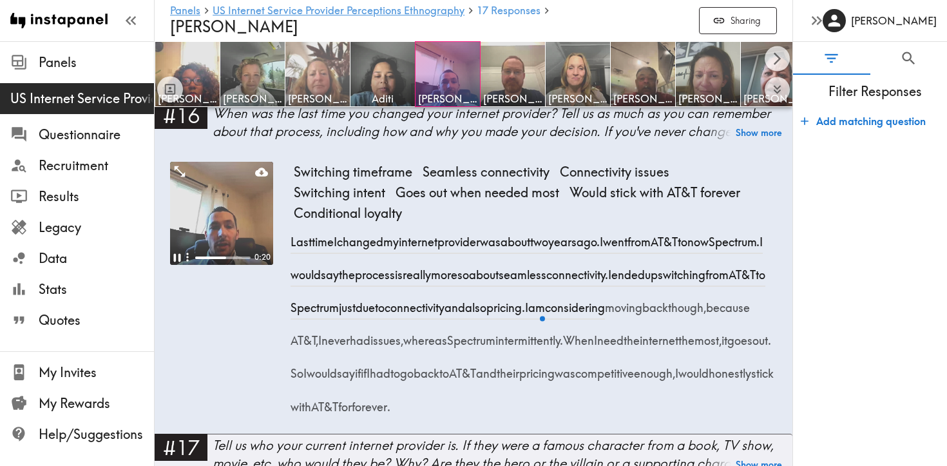
scroll to position [2280, 0]
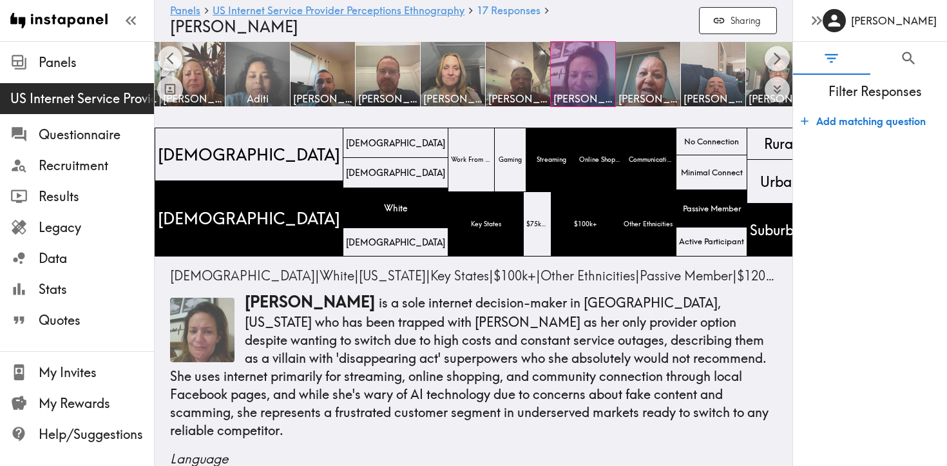
scroll to position [0, 115]
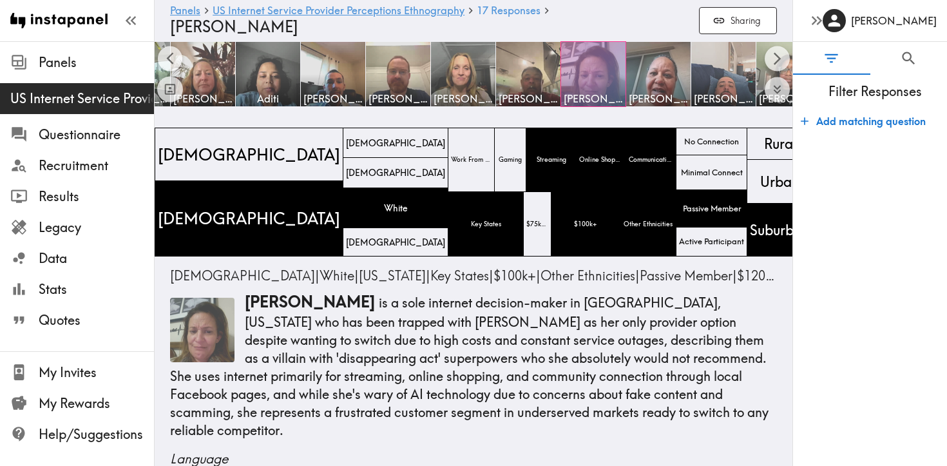
click at [593, 66] on div at bounding box center [593, 74] width 64 height 64
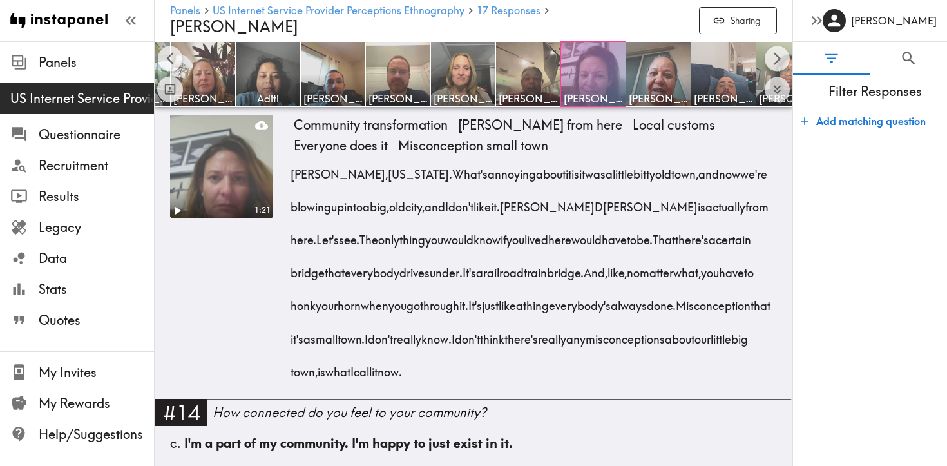
scroll to position [1508, 0]
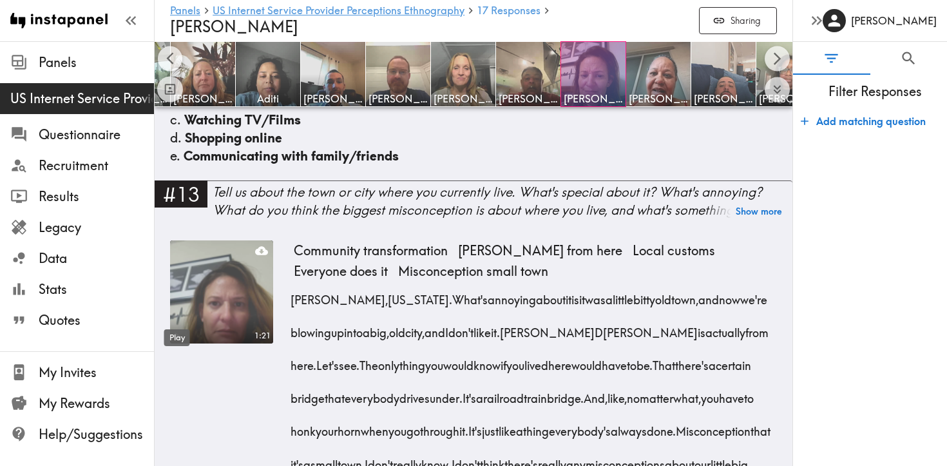
click at [178, 320] on div "Play" at bounding box center [177, 333] width 28 height 27
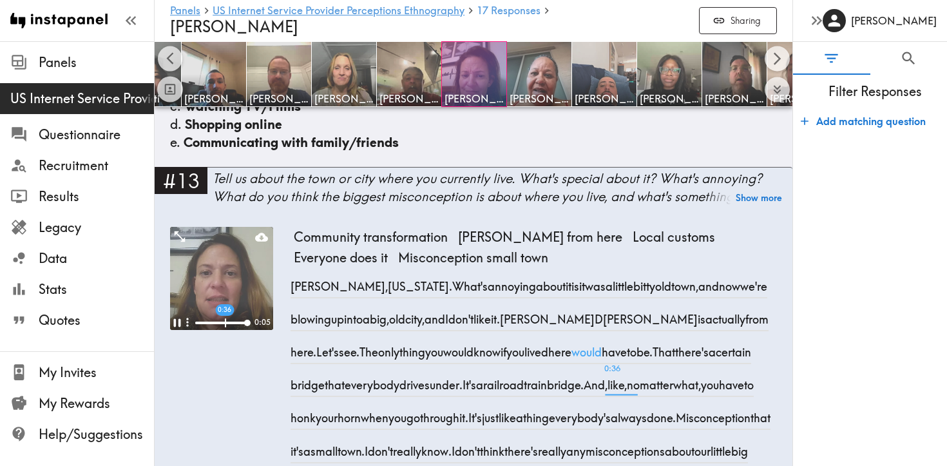
scroll to position [1521, 0]
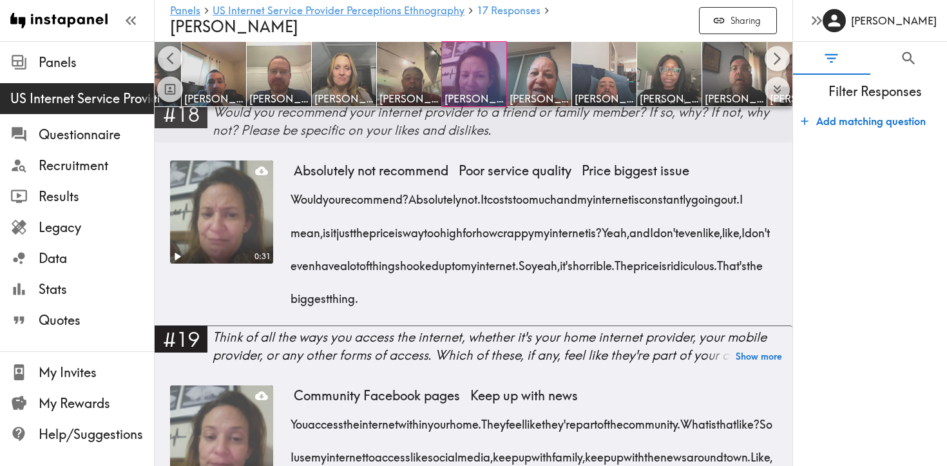
scroll to position [2749, 0]
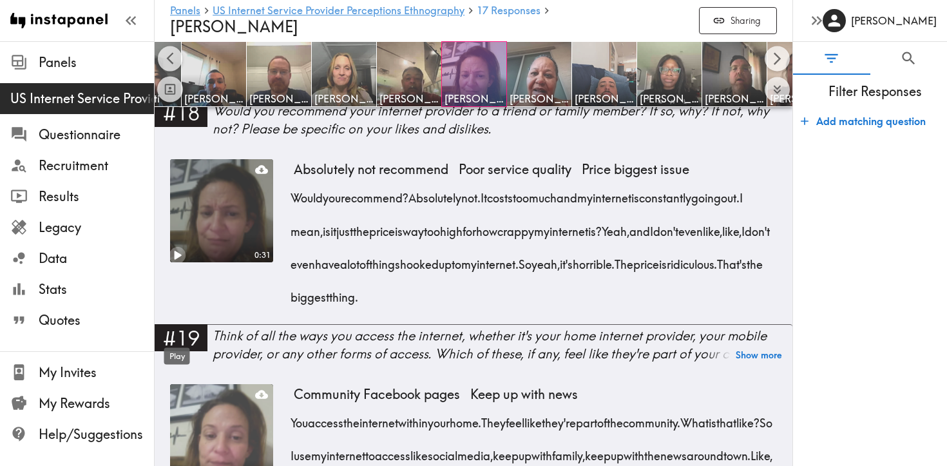
click at [181, 263] on icon "Play" at bounding box center [177, 255] width 17 height 17
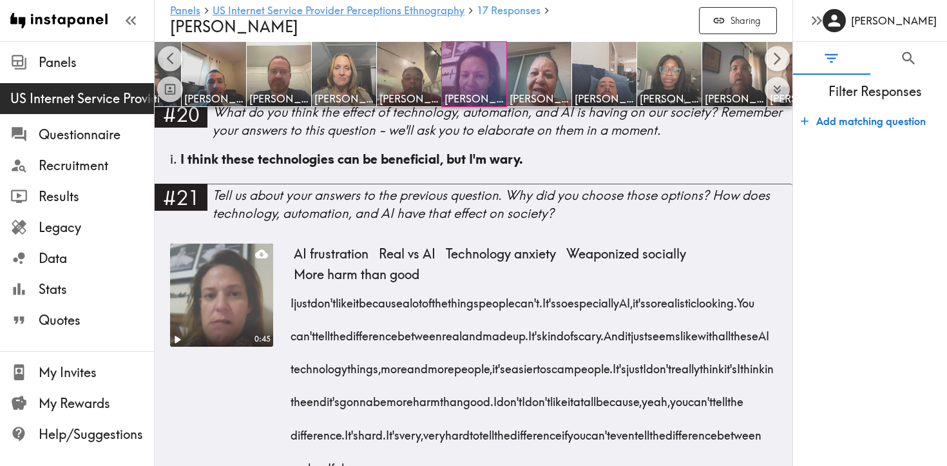
scroll to position [3201, 0]
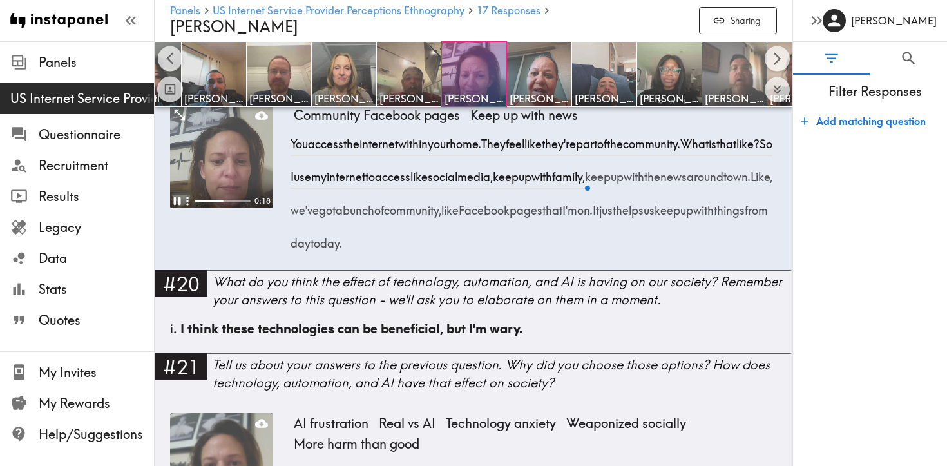
click at [729, 59] on img at bounding box center [735, 75] width 68 height 68
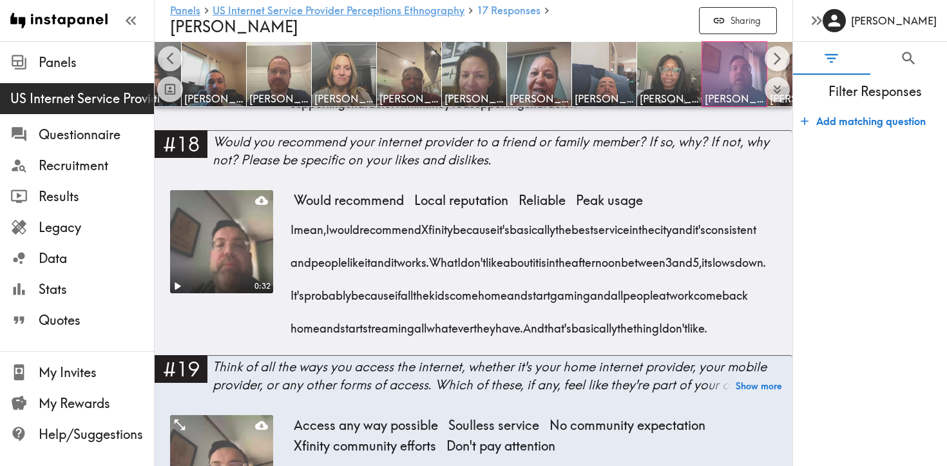
scroll to position [2604, 0]
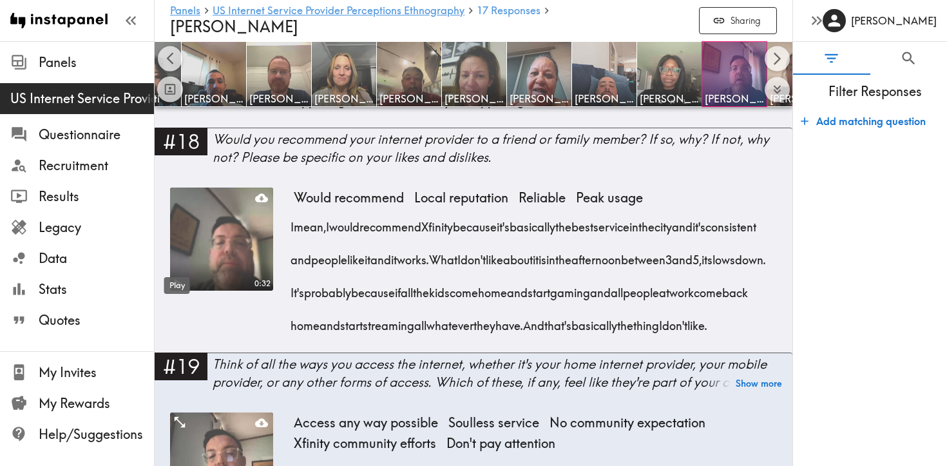
click at [179, 280] on icon "Play" at bounding box center [178, 284] width 7 height 9
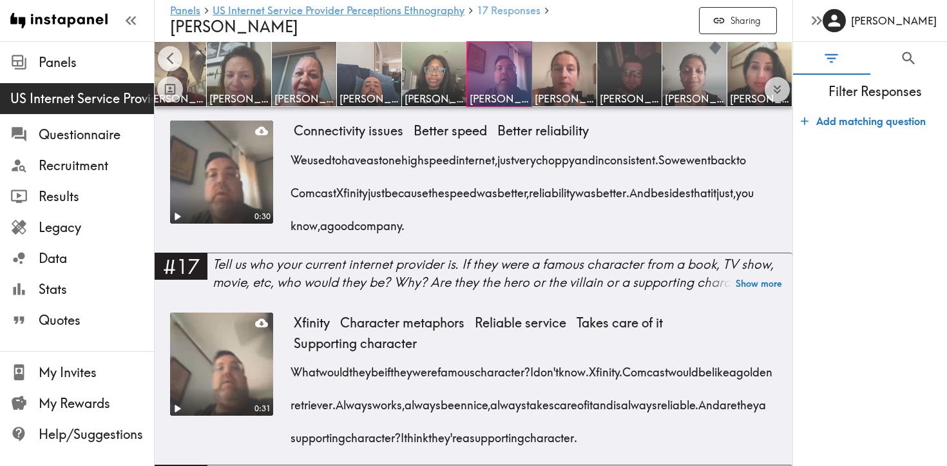
scroll to position [2262, 0]
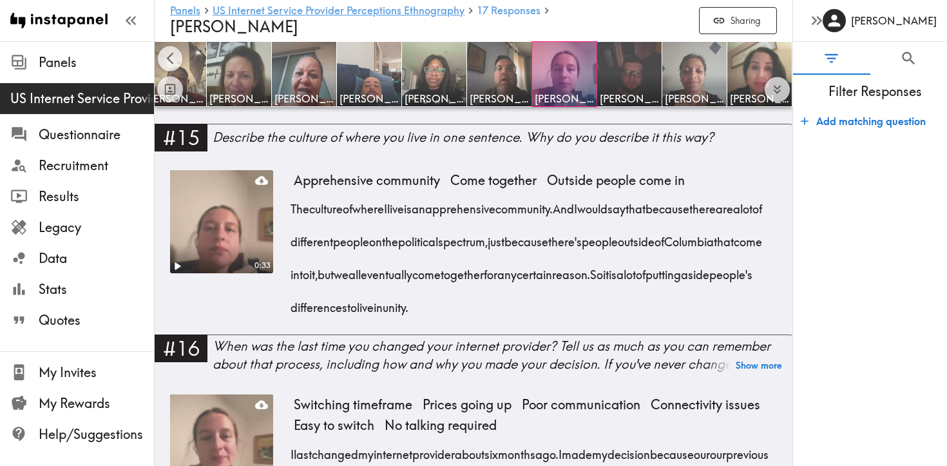
scroll to position [2015, 0]
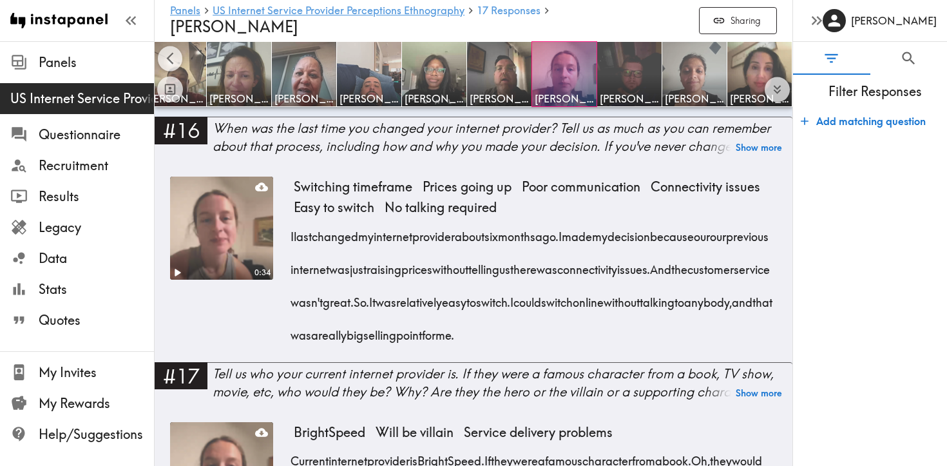
scroll to position [2231, 0]
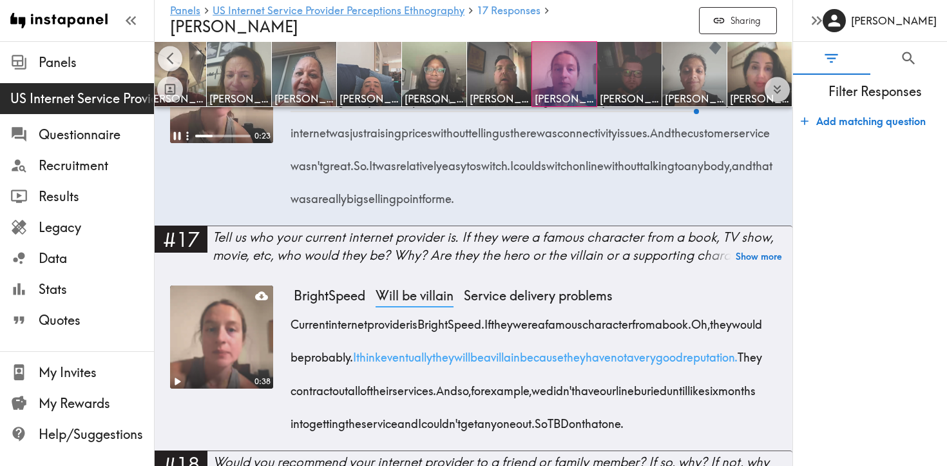
scroll to position [2349, 0]
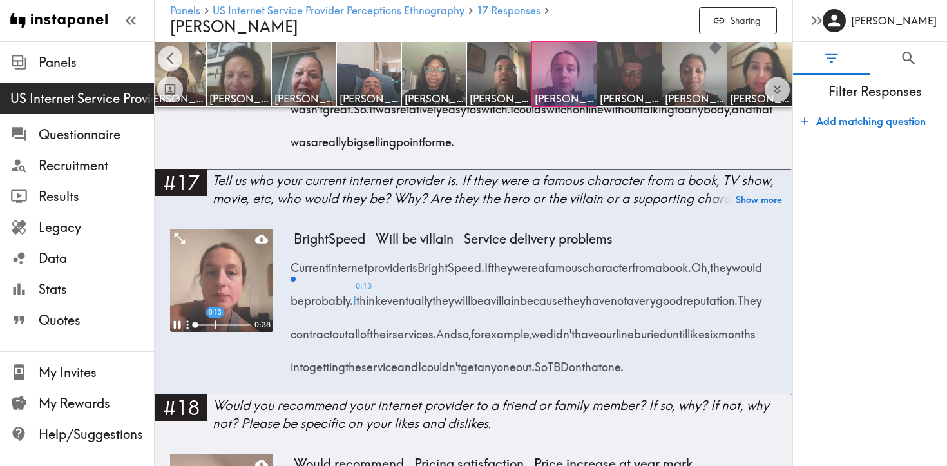
scroll to position [2439, 0]
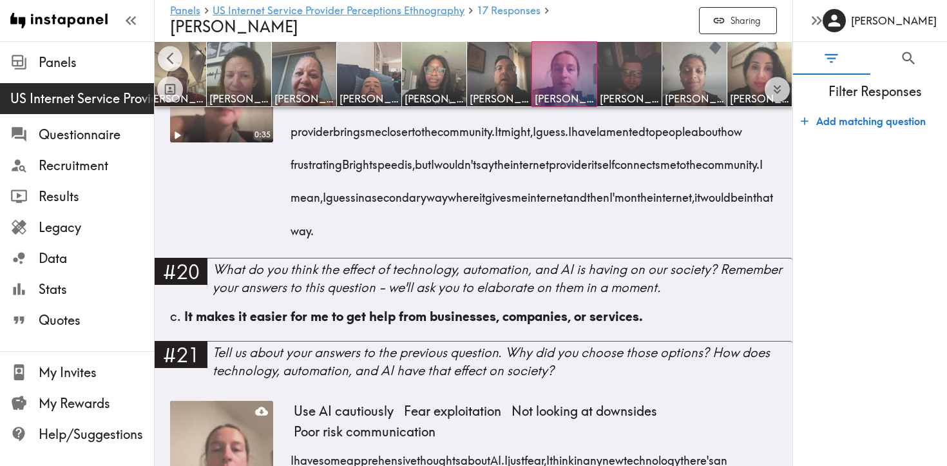
scroll to position [3064, 0]
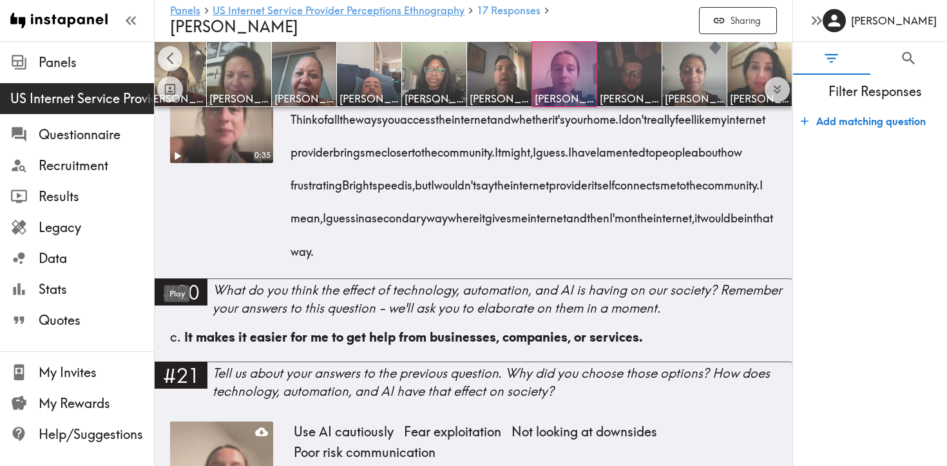
click at [179, 276] on div "Play" at bounding box center [177, 289] width 28 height 27
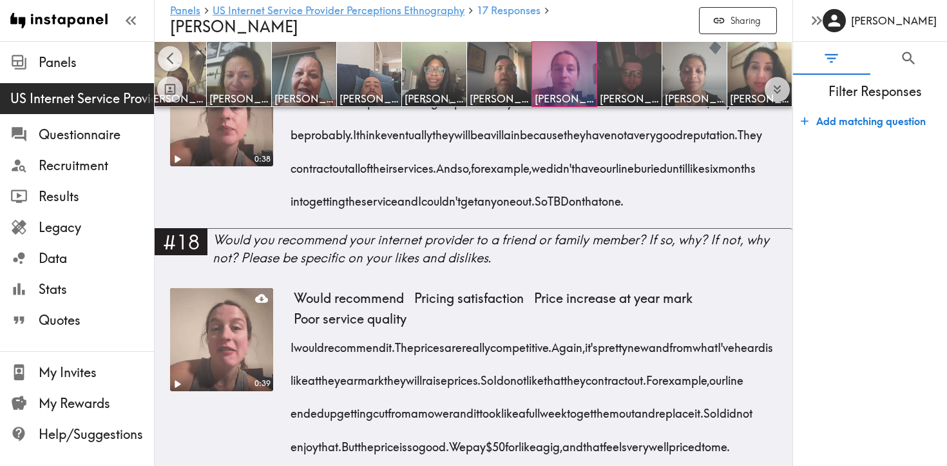
scroll to position [2521, 0]
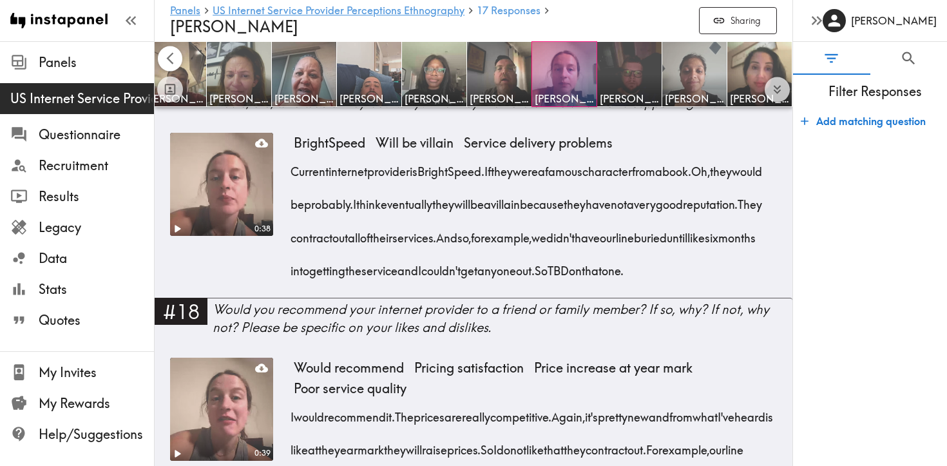
click at [173, 59] on icon "Scroll left" at bounding box center [170, 59] width 15 height 15
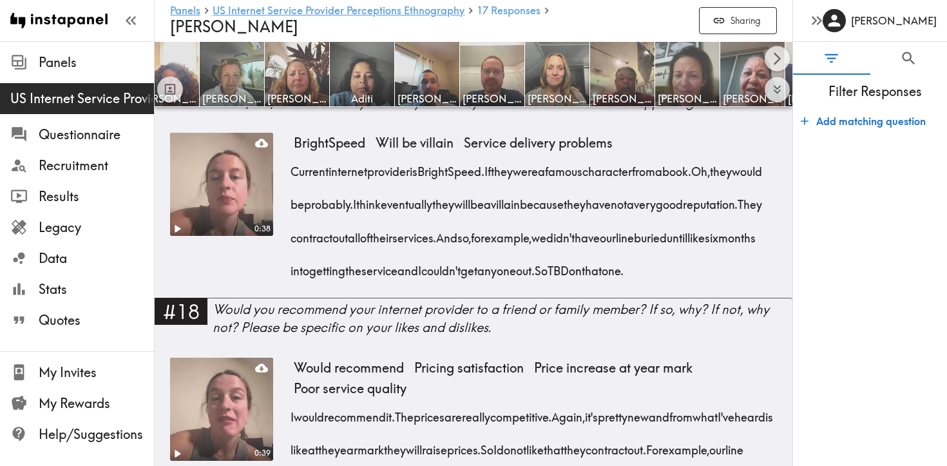
scroll to position [0, 0]
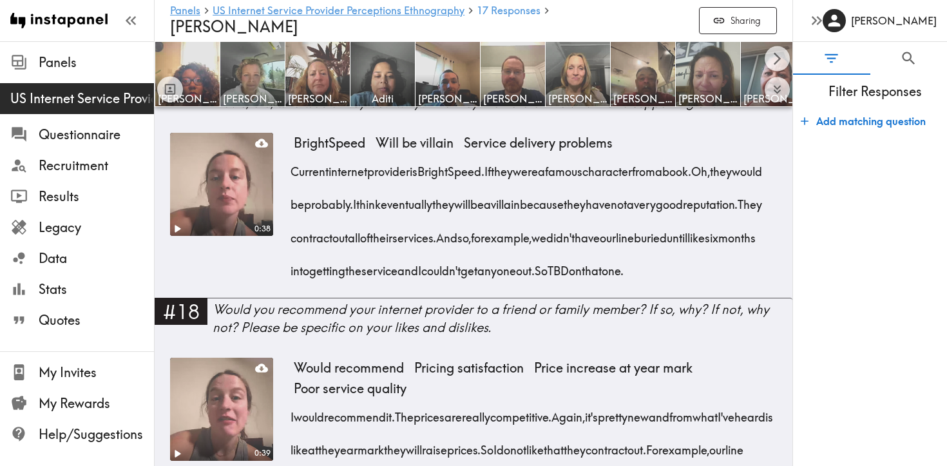
click at [173, 59] on div at bounding box center [170, 74] width 26 height 56
click at [195, 65] on img at bounding box center [188, 75] width 68 height 68
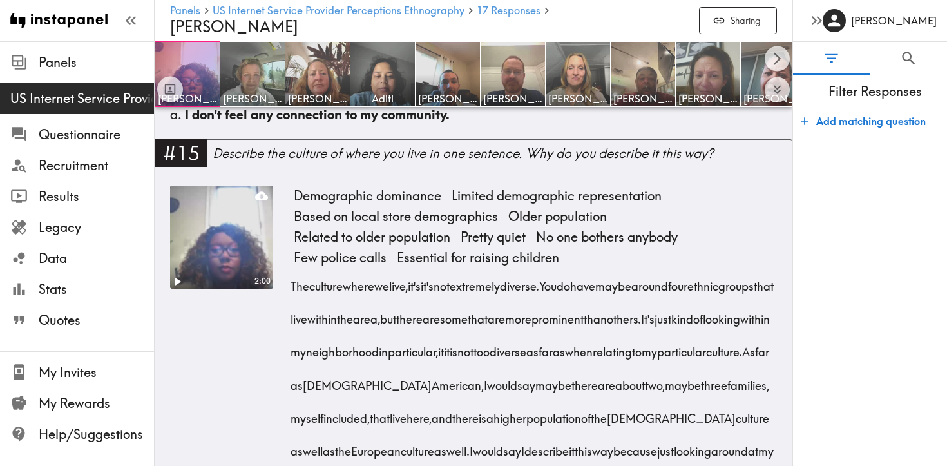
scroll to position [2358, 0]
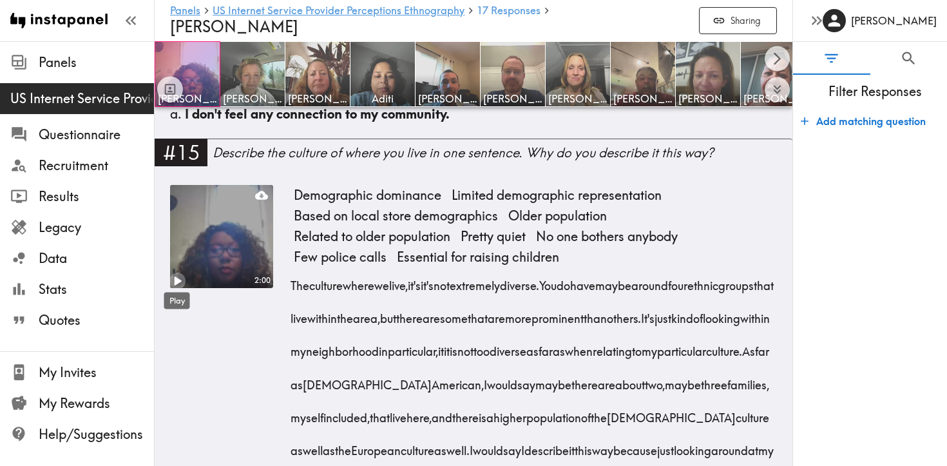
click at [177, 277] on icon "Play" at bounding box center [177, 280] width 17 height 17
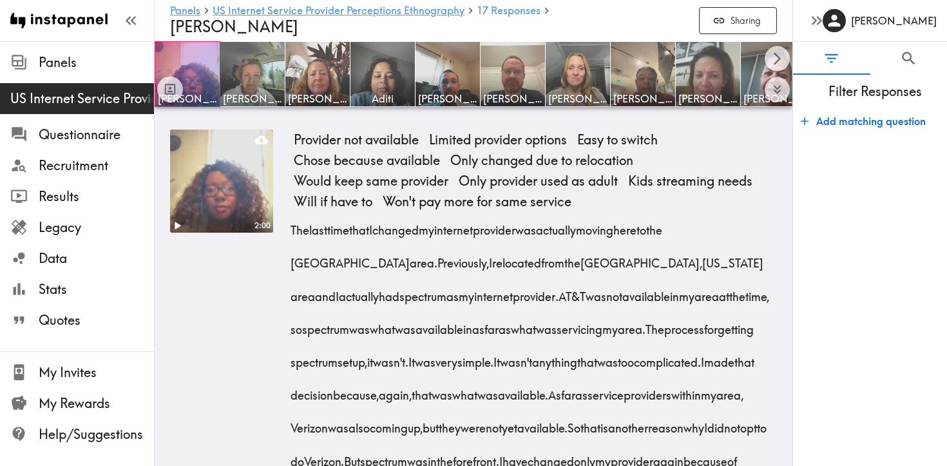
scroll to position [3126, 0]
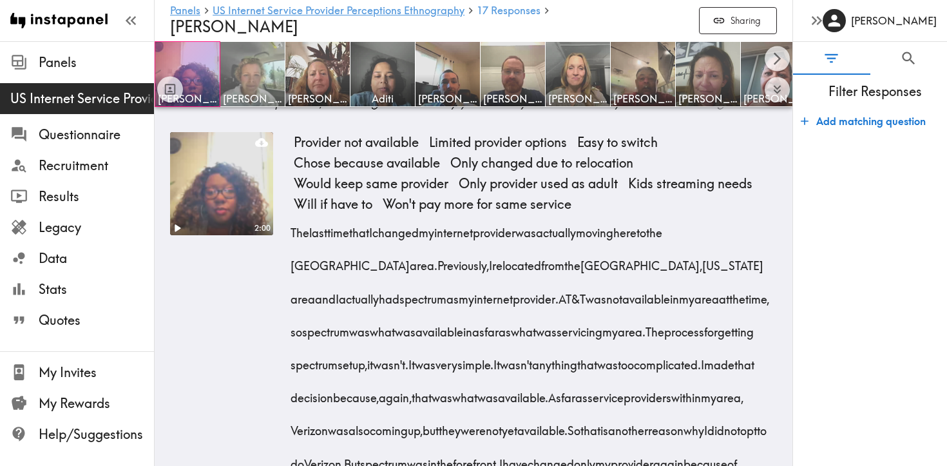
click at [249, 83] on img at bounding box center [253, 75] width 68 height 68
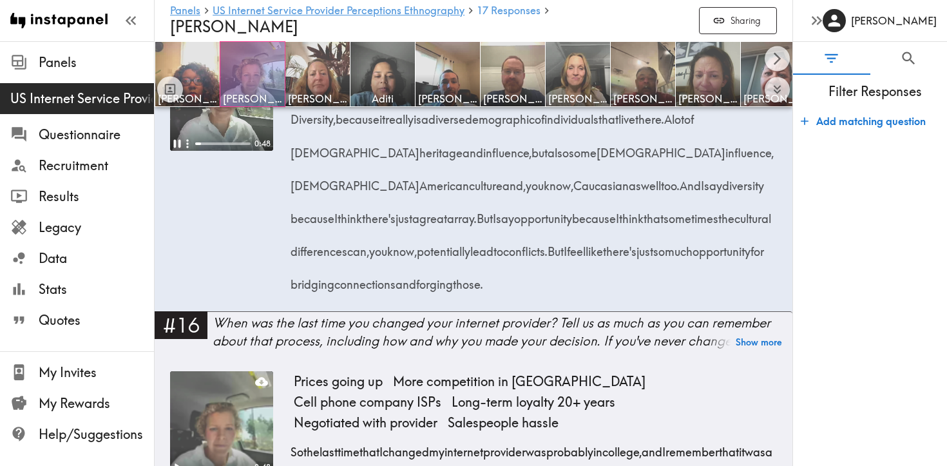
scroll to position [2279, 0]
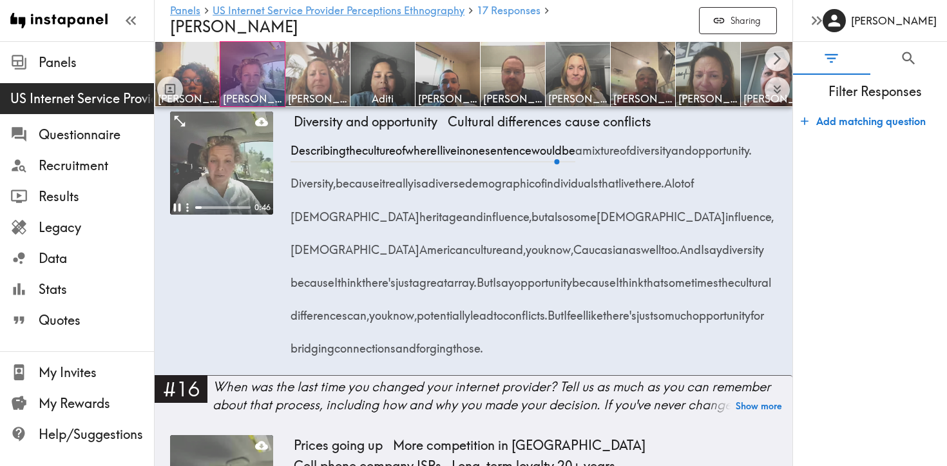
click at [320, 79] on img at bounding box center [318, 75] width 68 height 68
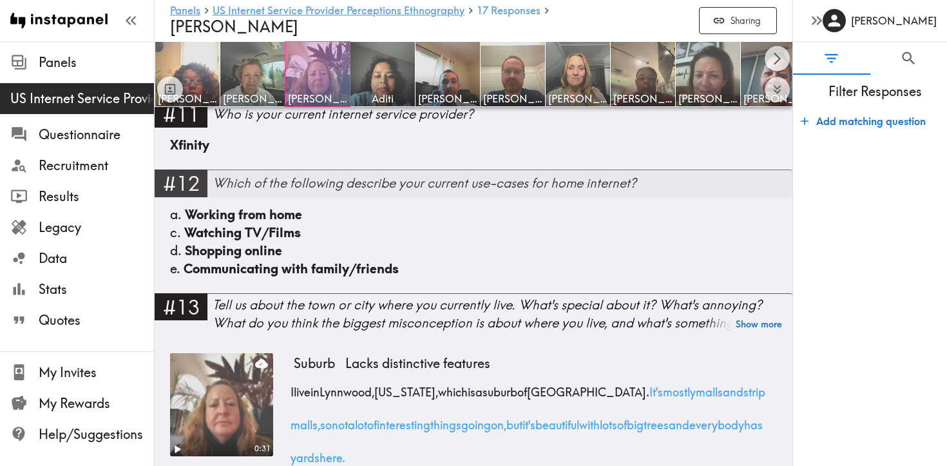
scroll to position [1381, 0]
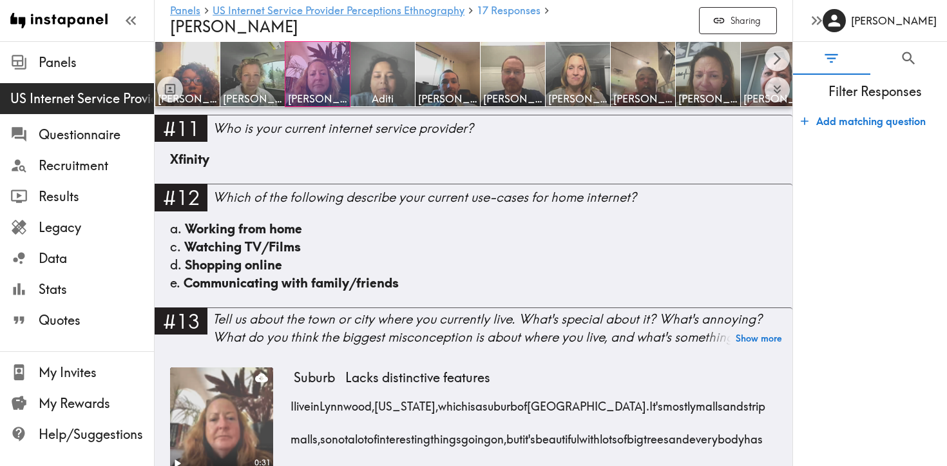
click at [383, 77] on img at bounding box center [383, 75] width 68 height 68
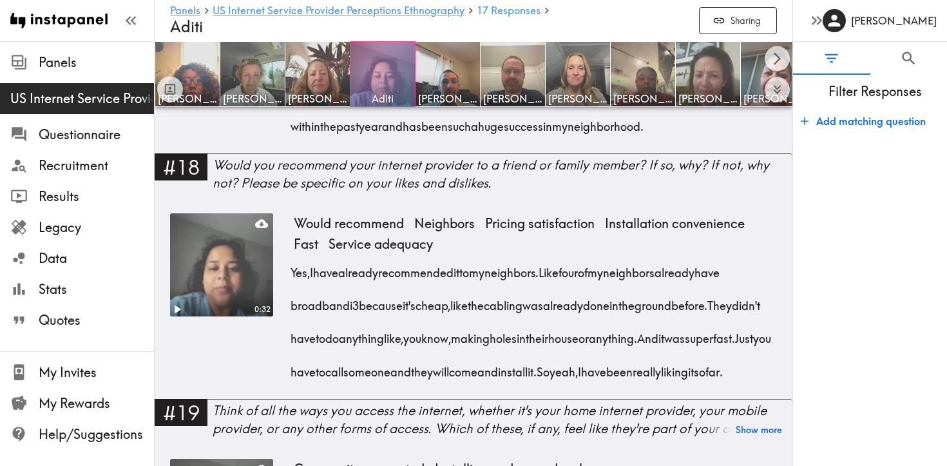
scroll to position [2485, 0]
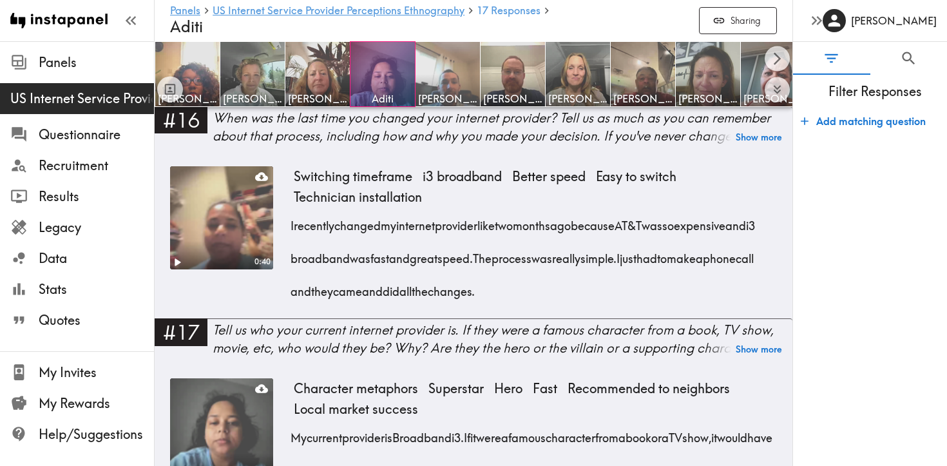
click at [444, 81] on img at bounding box center [448, 75] width 68 height 68
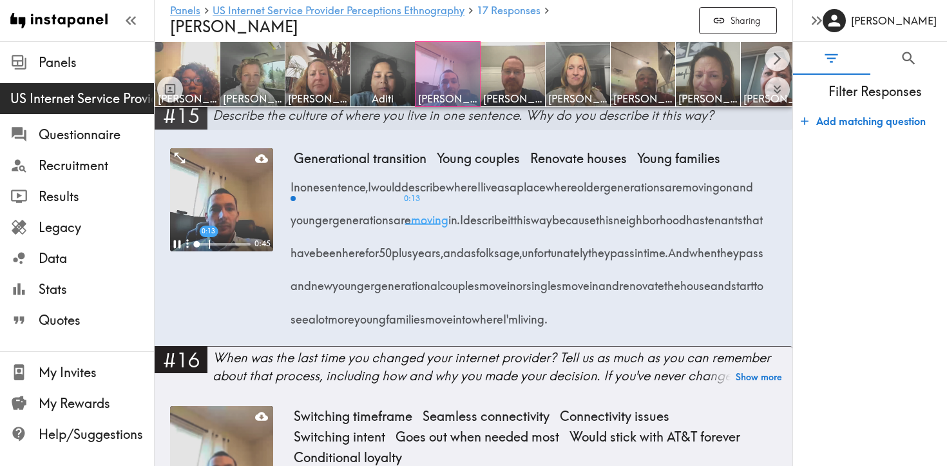
scroll to position [2037, 0]
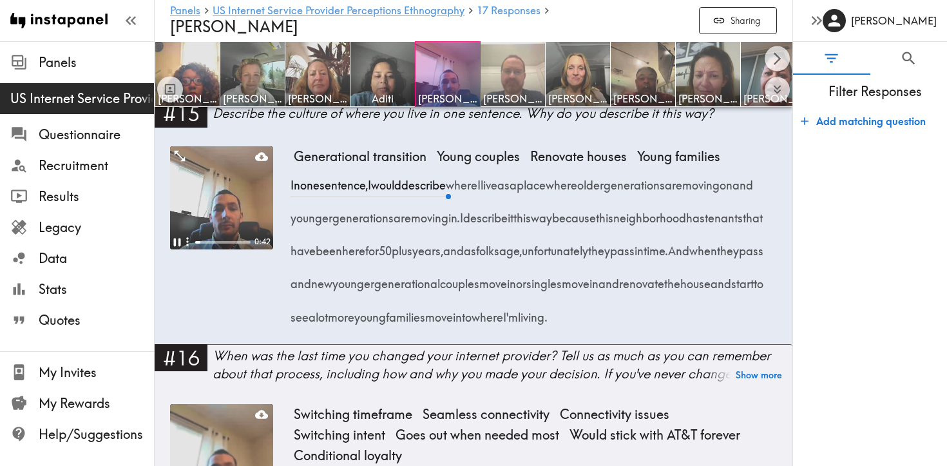
click at [514, 72] on img at bounding box center [513, 75] width 68 height 68
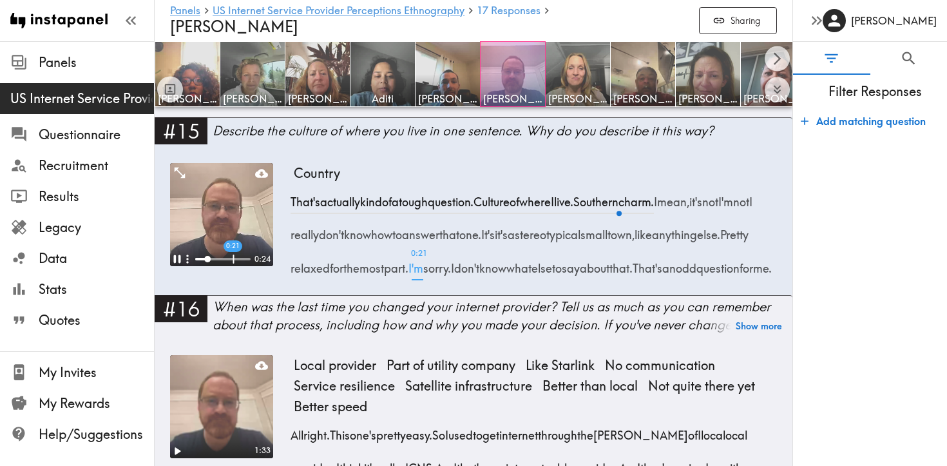
scroll to position [2037, 0]
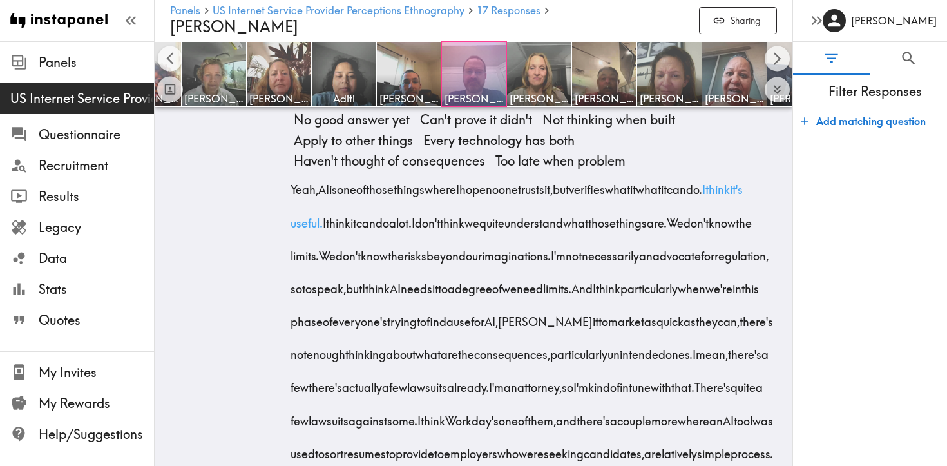
scroll to position [4521, 0]
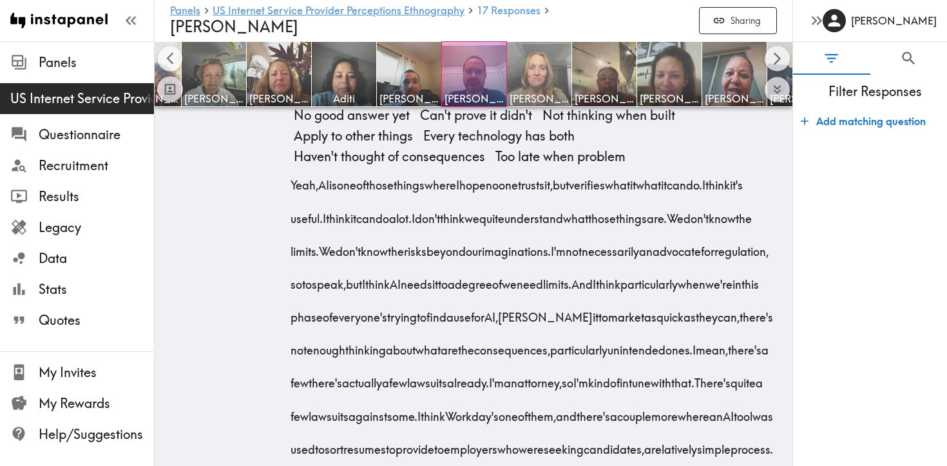
click at [538, 77] on img at bounding box center [540, 75] width 68 height 68
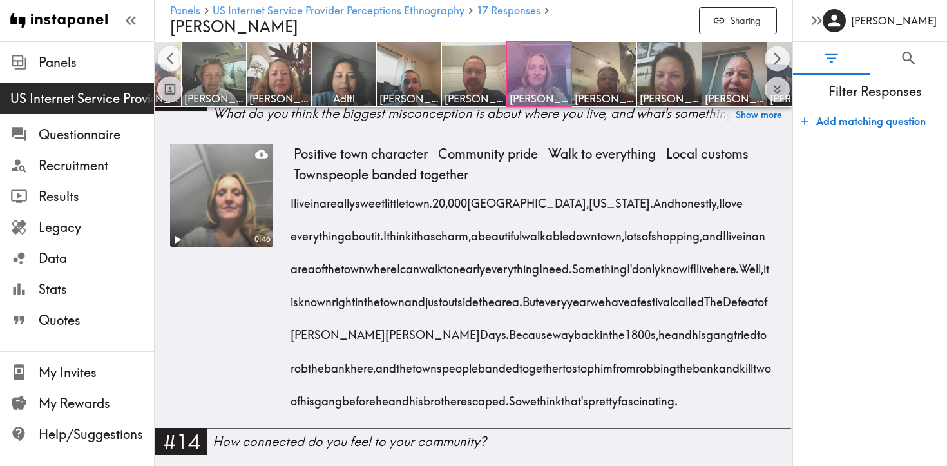
scroll to position [1617, 0]
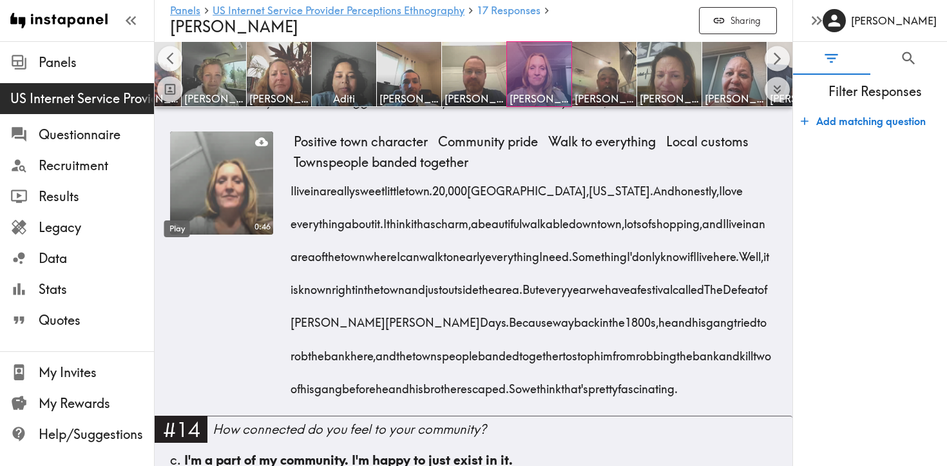
click at [178, 218] on icon "Play" at bounding box center [177, 226] width 17 height 17
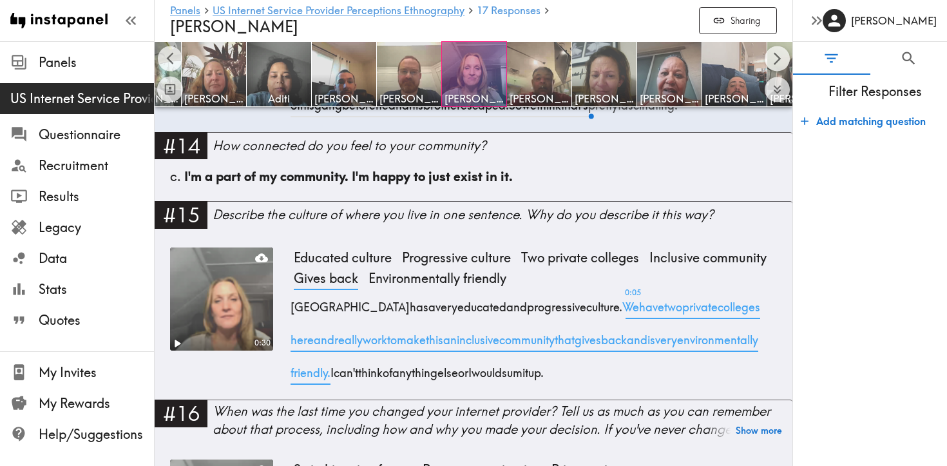
scroll to position [1907, 0]
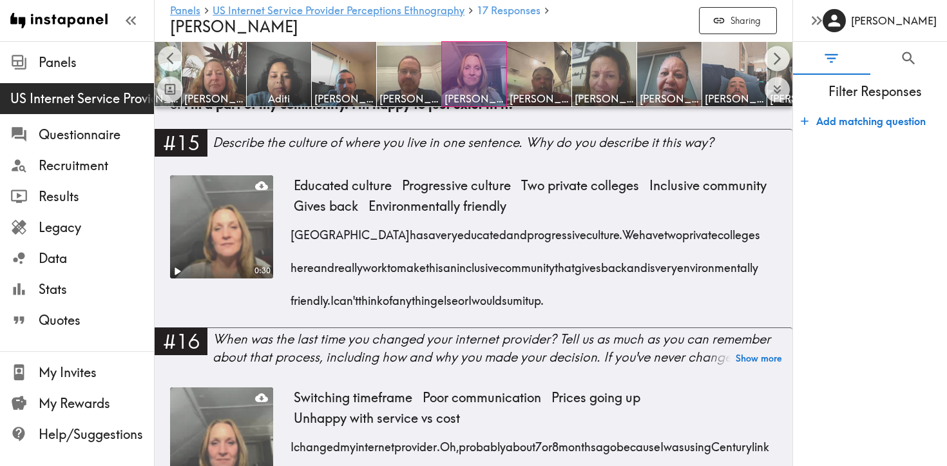
scroll to position [1977, 0]
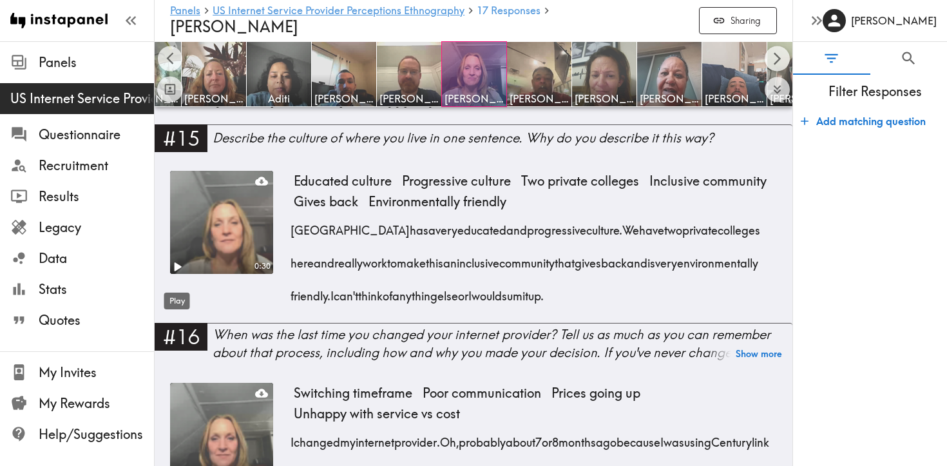
click at [182, 274] on icon "Play" at bounding box center [177, 266] width 17 height 17
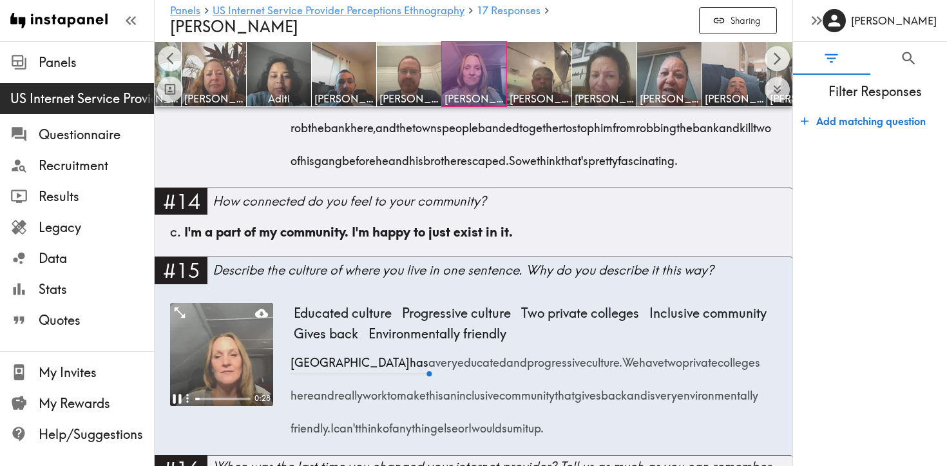
scroll to position [1831, 0]
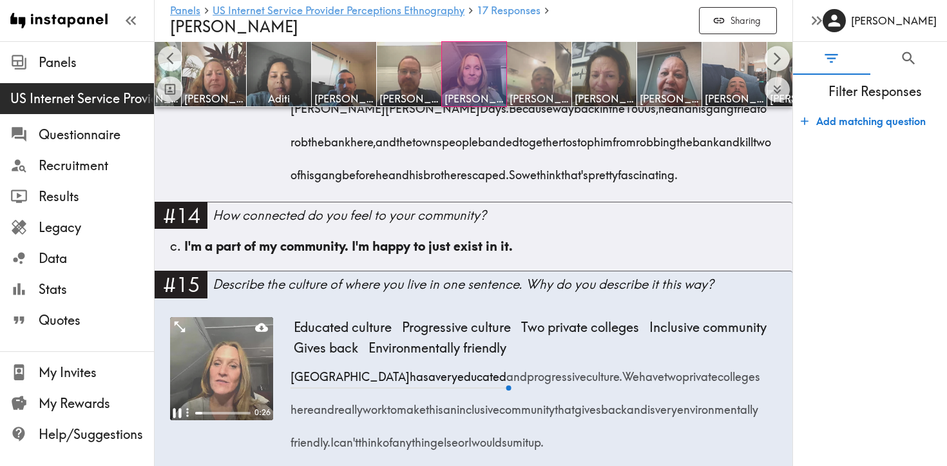
click at [535, 75] on img at bounding box center [540, 75] width 68 height 68
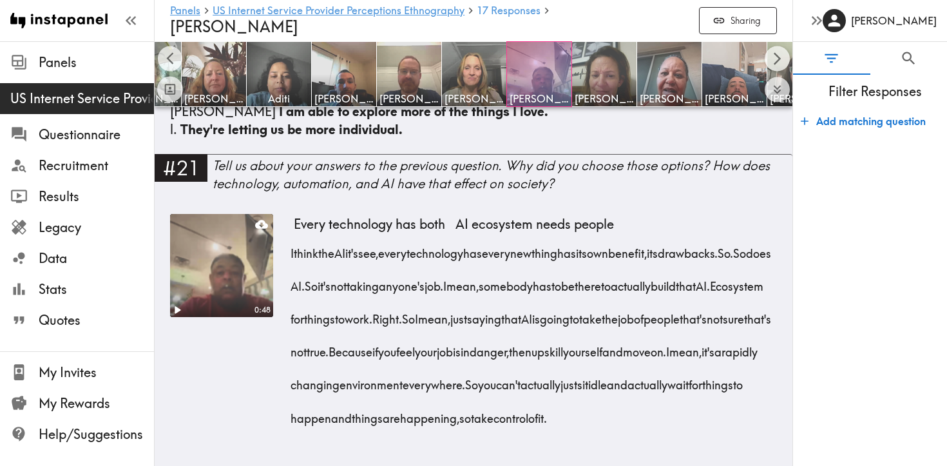
scroll to position [3176, 0]
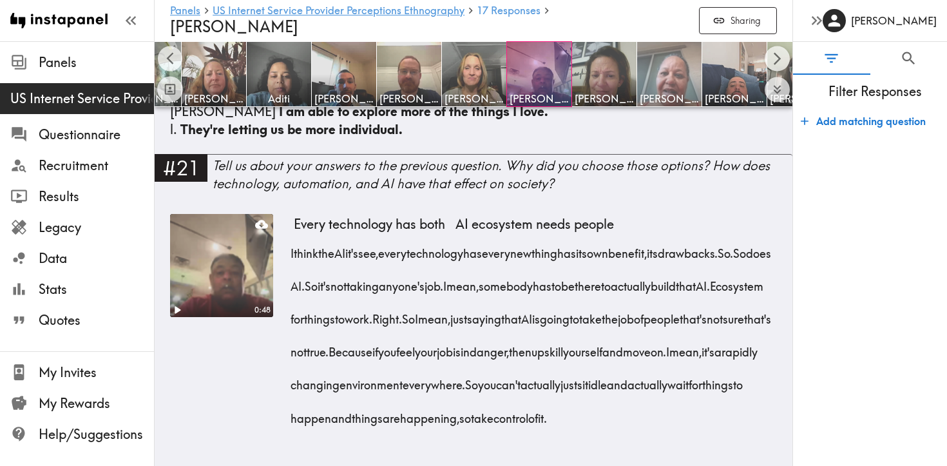
click at [660, 69] on img at bounding box center [670, 75] width 68 height 68
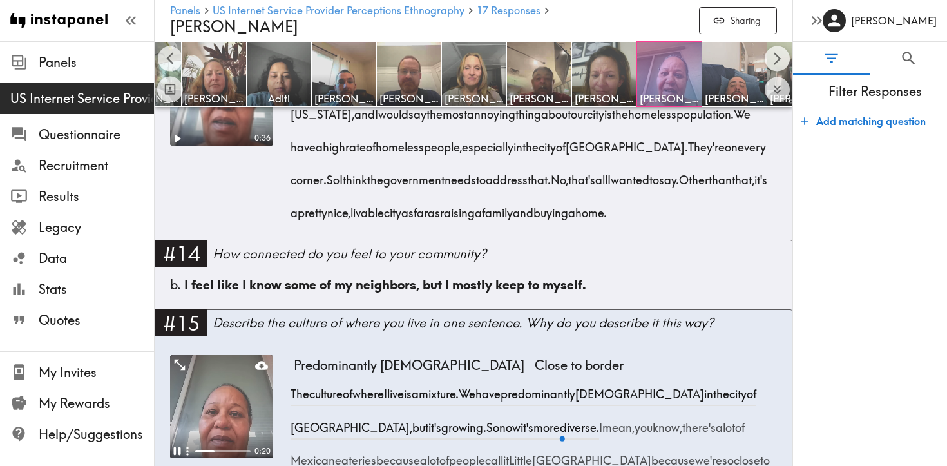
scroll to position [1723, 0]
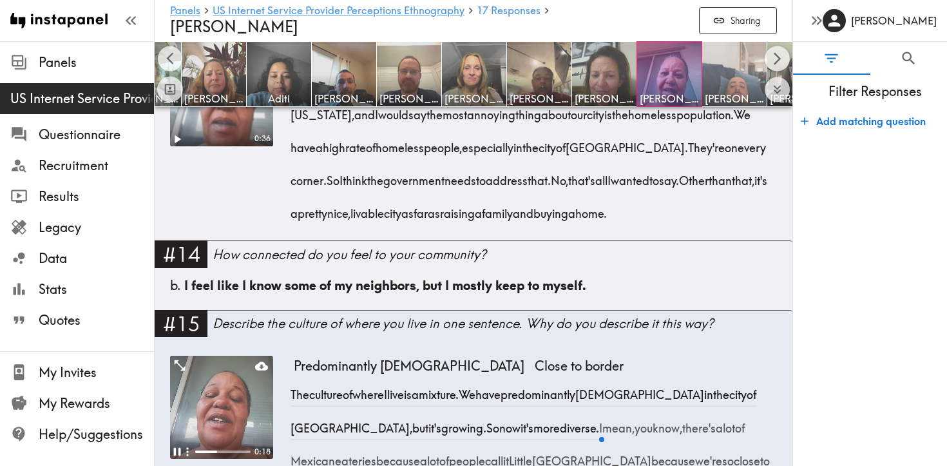
click at [723, 77] on img at bounding box center [735, 75] width 68 height 68
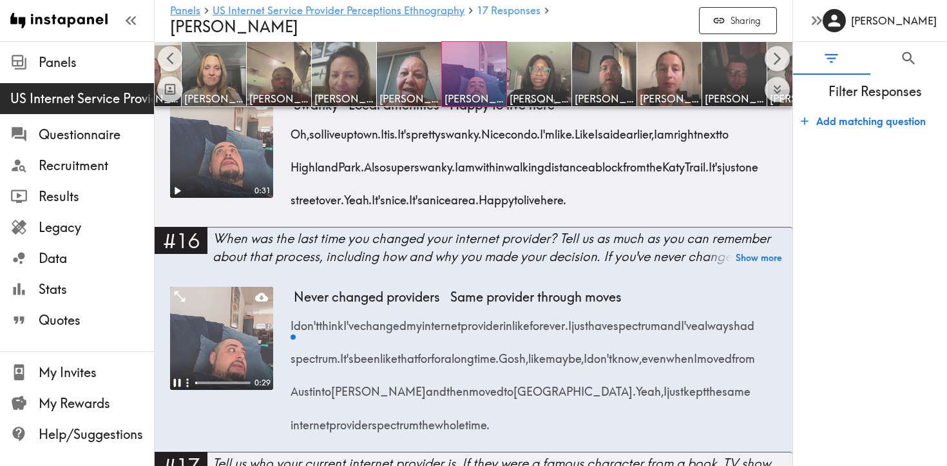
scroll to position [2200, 0]
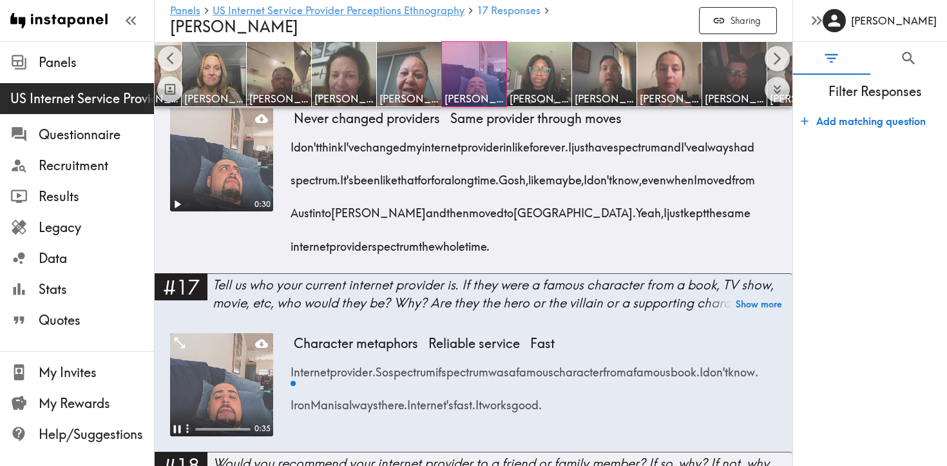
scroll to position [2379, 0]
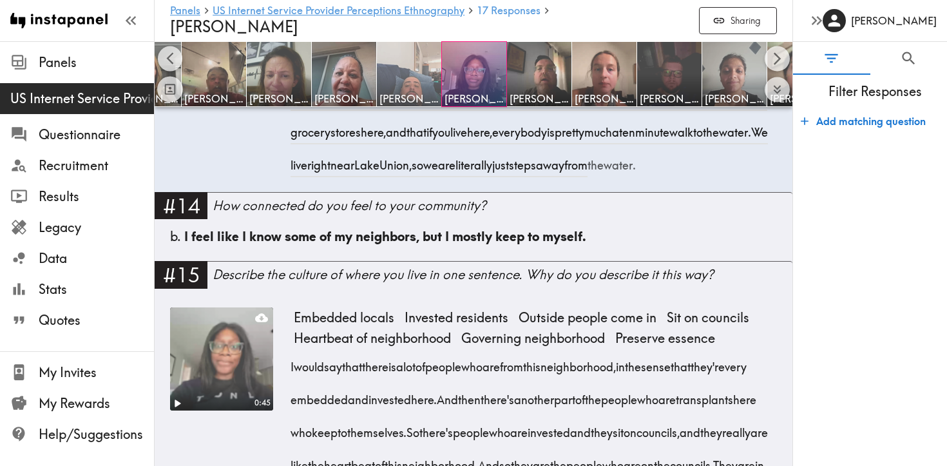
scroll to position [1999, 0]
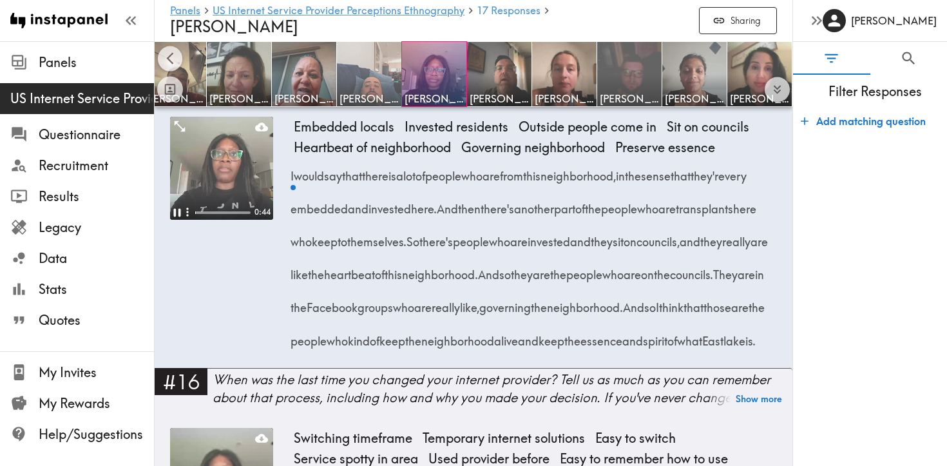
scroll to position [2179, 0]
